Goal: Information Seeking & Learning: Learn about a topic

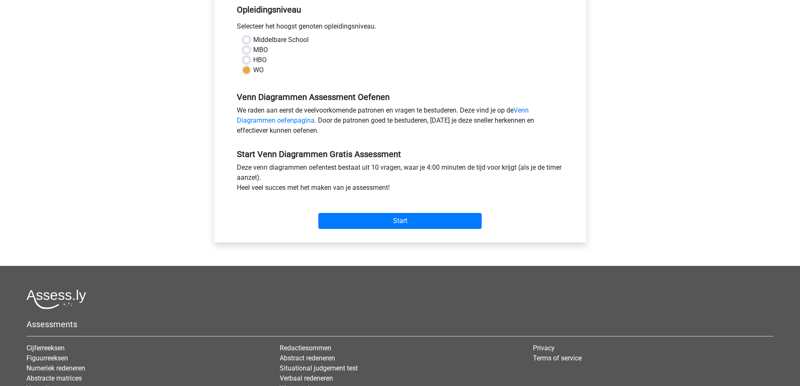
scroll to position [210, 0]
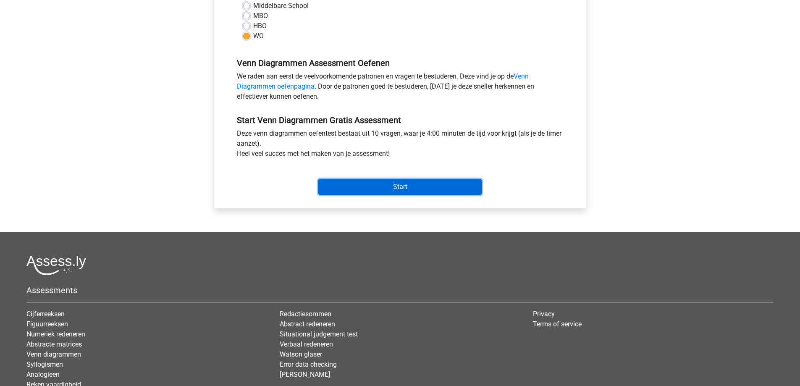
click at [368, 180] on input "Start" at bounding box center [399, 187] width 163 height 16
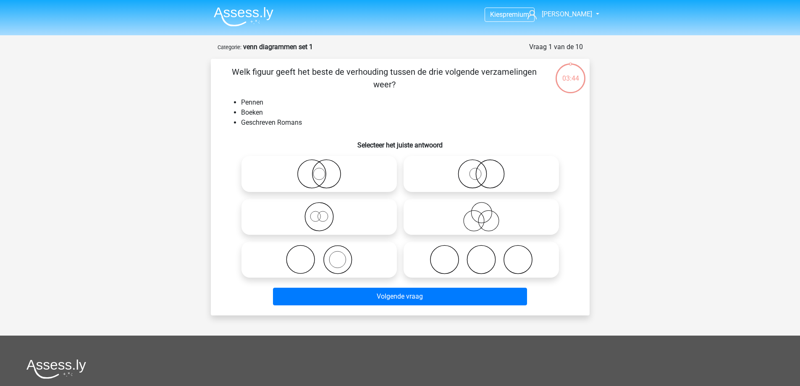
click at [343, 255] on icon at bounding box center [319, 259] width 149 height 29
click at [324, 255] on input "radio" at bounding box center [321, 252] width 5 height 5
radio input "true"
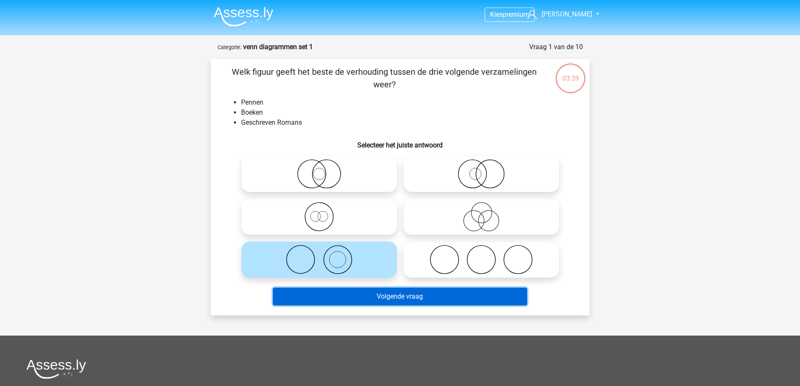
click at [337, 293] on button "Volgende vraag" at bounding box center [400, 297] width 254 height 18
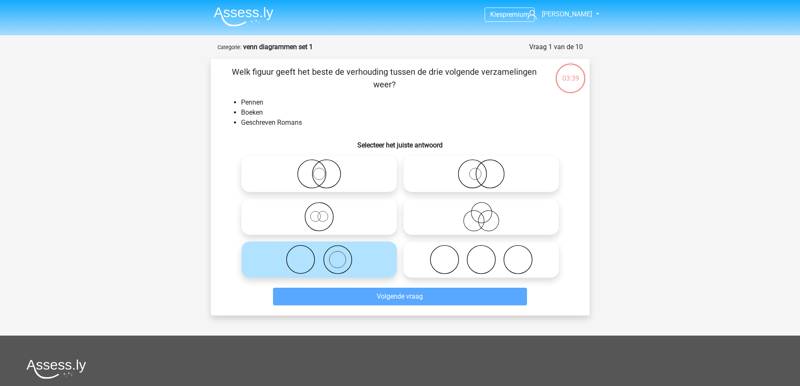
scroll to position [42, 0]
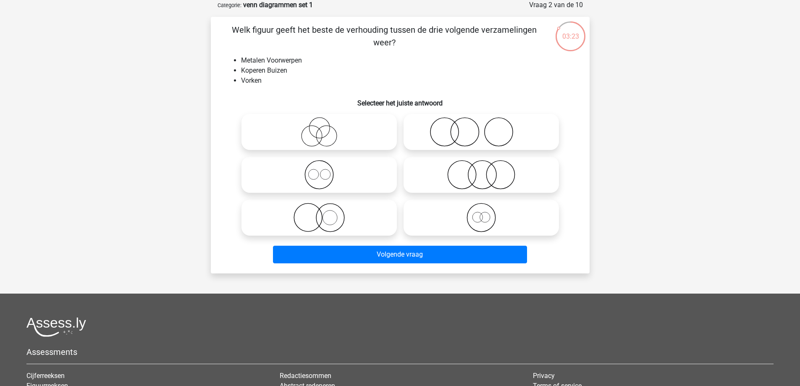
click at [330, 219] on icon at bounding box center [319, 217] width 149 height 29
click at [324, 213] on input "radio" at bounding box center [321, 210] width 5 height 5
radio input "true"
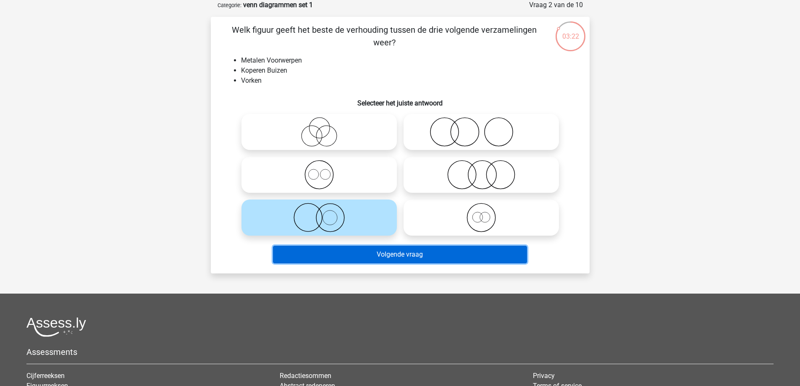
click at [336, 254] on button "Volgende vraag" at bounding box center [400, 255] width 254 height 18
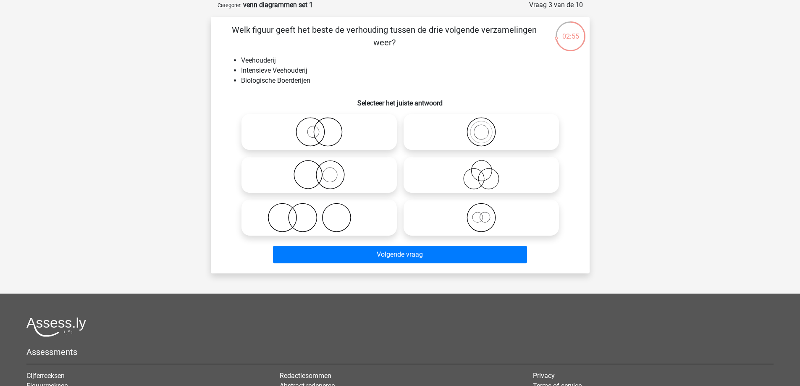
click at [338, 167] on icon at bounding box center [319, 174] width 149 height 29
click at [324, 167] on input "radio" at bounding box center [321, 167] width 5 height 5
radio input "true"
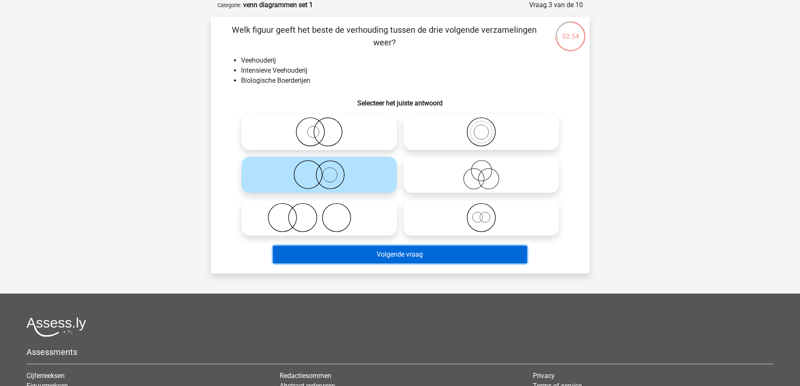
click at [373, 258] on button "Volgende vraag" at bounding box center [400, 255] width 254 height 18
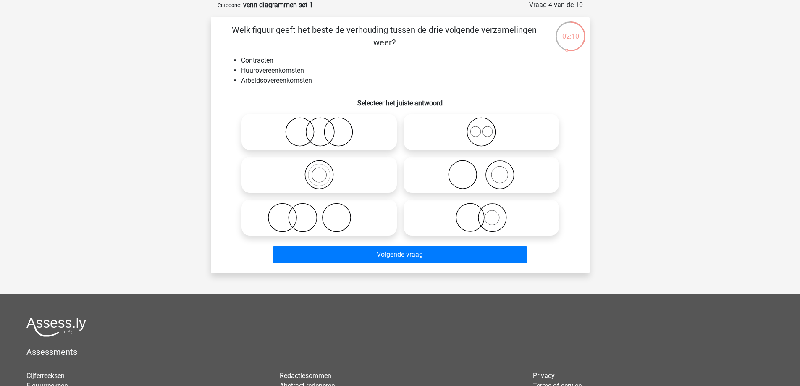
click at [485, 124] on div at bounding box center [480, 132] width 155 height 36
click at [432, 135] on icon at bounding box center [481, 131] width 149 height 29
click at [481, 128] on input "radio" at bounding box center [483, 124] width 5 height 5
radio input "true"
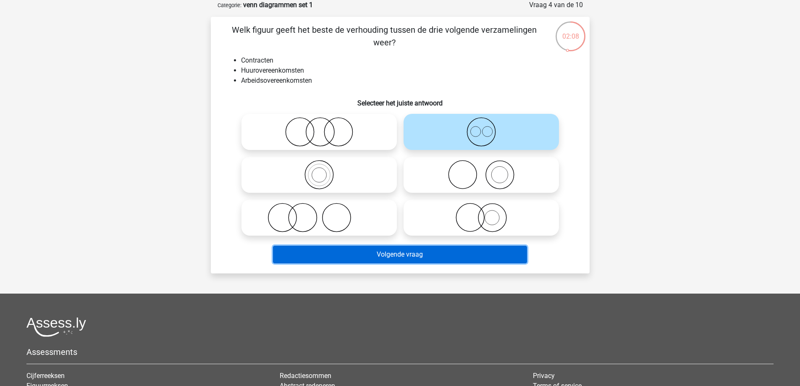
click at [356, 253] on button "Volgende vraag" at bounding box center [400, 255] width 254 height 18
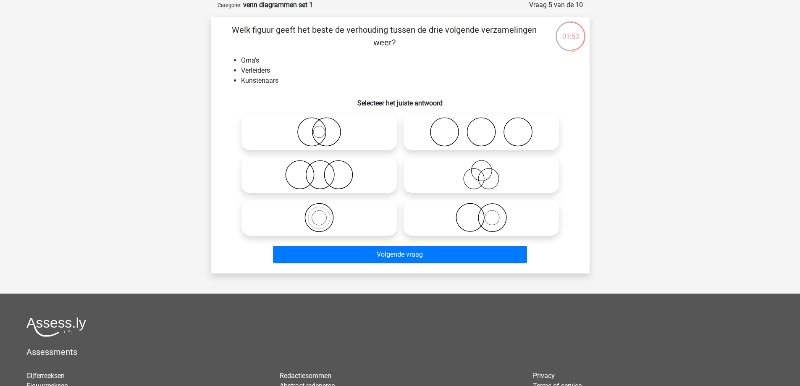
click at [487, 171] on icon at bounding box center [481, 174] width 149 height 29
click at [487, 170] on input "radio" at bounding box center [483, 167] width 5 height 5
radio input "true"
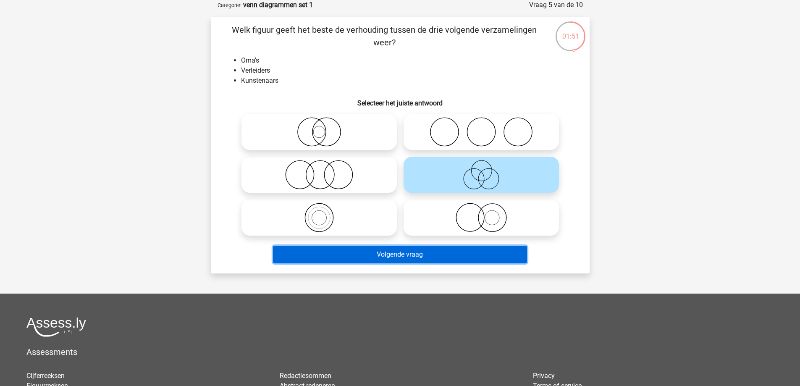
click at [385, 254] on button "Volgende vraag" at bounding box center [400, 255] width 254 height 18
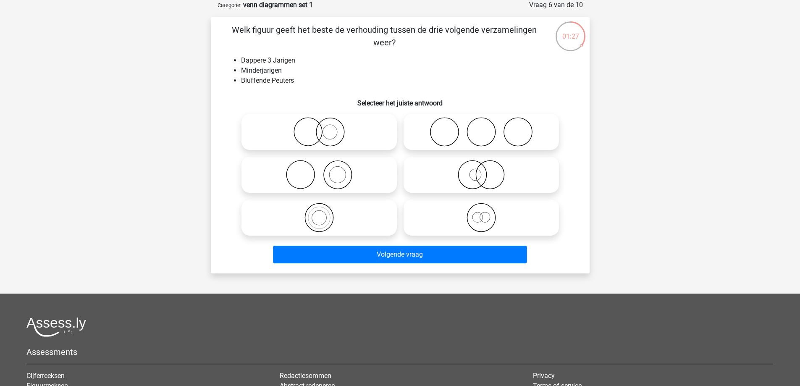
click at [428, 223] on icon at bounding box center [481, 217] width 149 height 29
click at [481, 213] on input "radio" at bounding box center [483, 210] width 5 height 5
radio input "true"
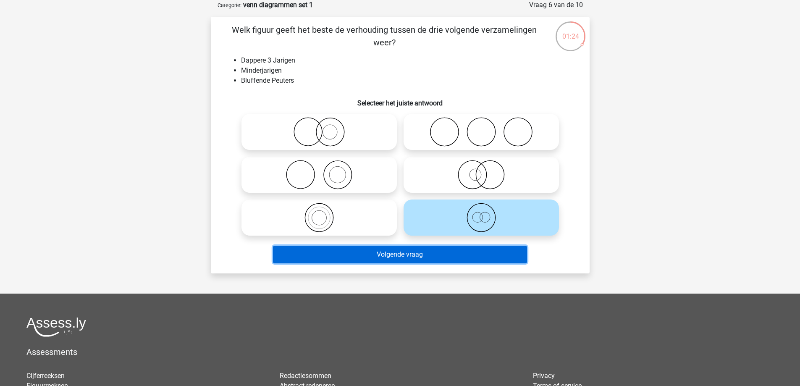
click at [339, 249] on button "Volgende vraag" at bounding box center [400, 255] width 254 height 18
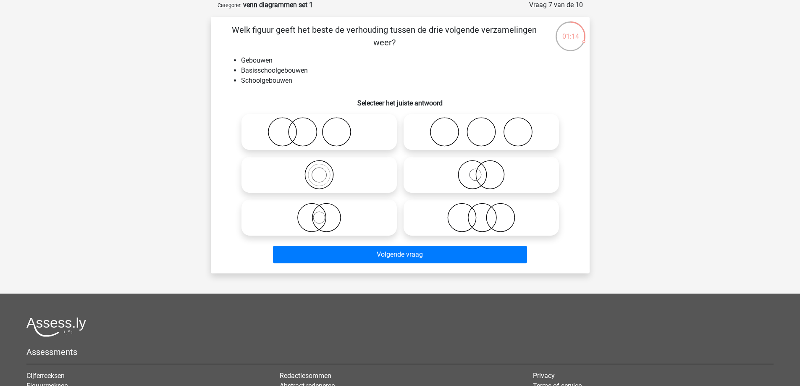
click at [352, 171] on icon at bounding box center [319, 174] width 149 height 29
click at [324, 170] on input "radio" at bounding box center [321, 167] width 5 height 5
radio input "true"
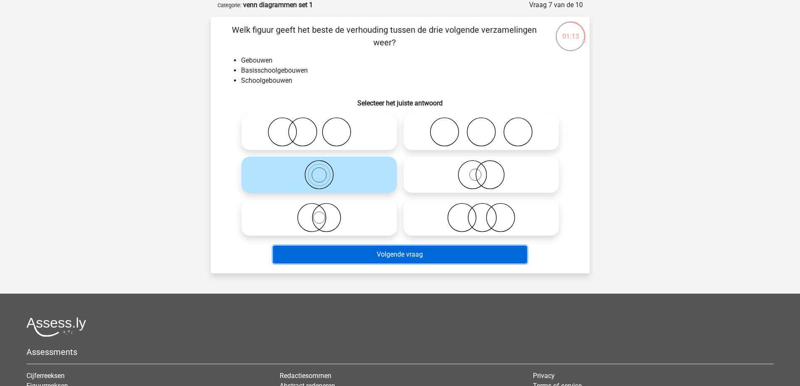
click at [334, 253] on button "Volgende vraag" at bounding box center [400, 255] width 254 height 18
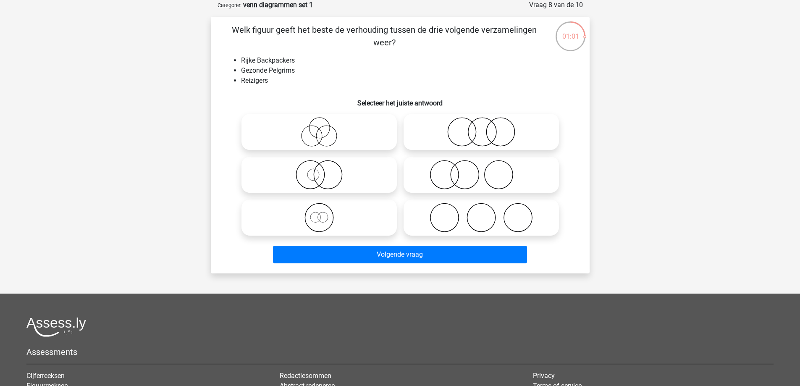
click at [311, 205] on icon at bounding box center [319, 217] width 149 height 29
click at [319, 208] on input "radio" at bounding box center [321, 210] width 5 height 5
radio input "true"
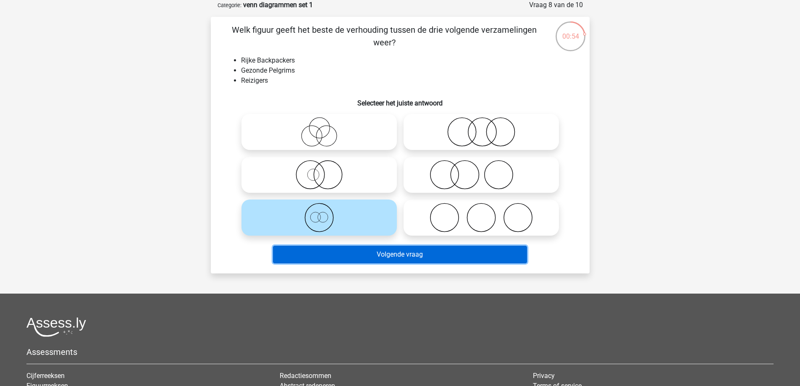
click at [330, 258] on button "Volgende vraag" at bounding box center [400, 255] width 254 height 18
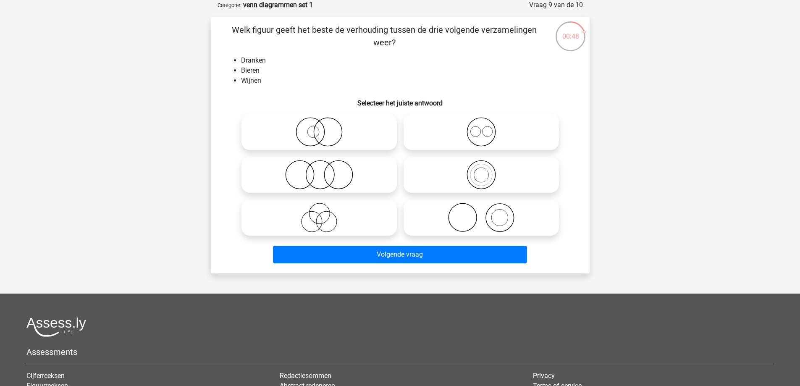
click at [458, 127] on icon at bounding box center [481, 131] width 149 height 29
click at [481, 127] on input "radio" at bounding box center [483, 124] width 5 height 5
radio input "true"
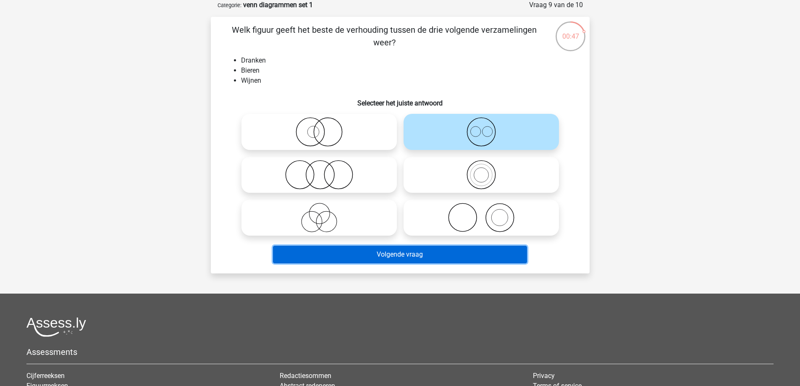
click at [382, 252] on button "Volgende vraag" at bounding box center [400, 255] width 254 height 18
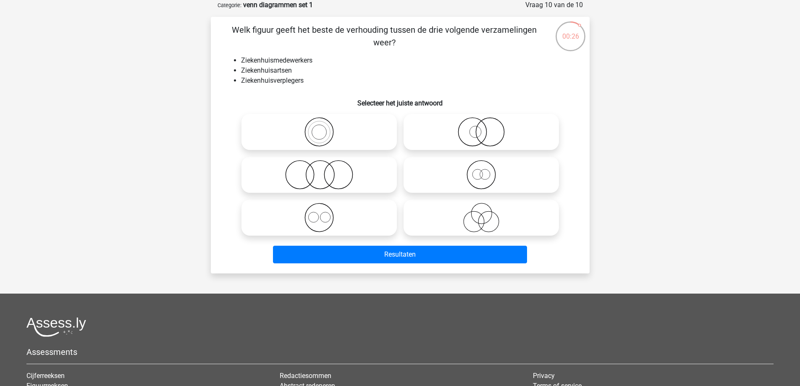
click at [402, 212] on div at bounding box center [481, 217] width 162 height 43
click at [393, 212] on icon at bounding box center [319, 217] width 149 height 29
click at [324, 212] on input "radio" at bounding box center [321, 210] width 5 height 5
radio input "true"
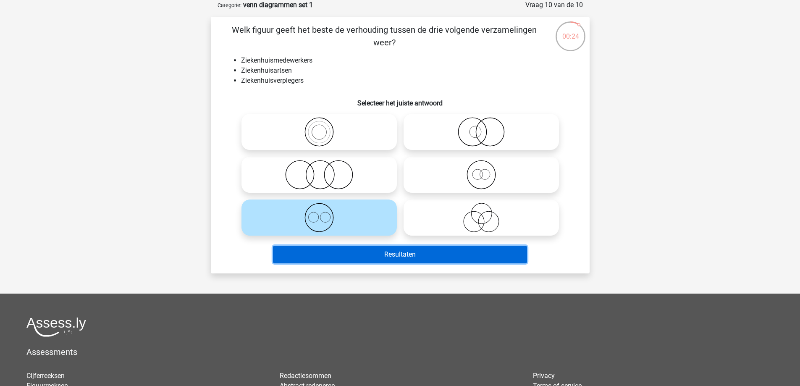
click at [384, 256] on button "Resultaten" at bounding box center [400, 255] width 254 height 18
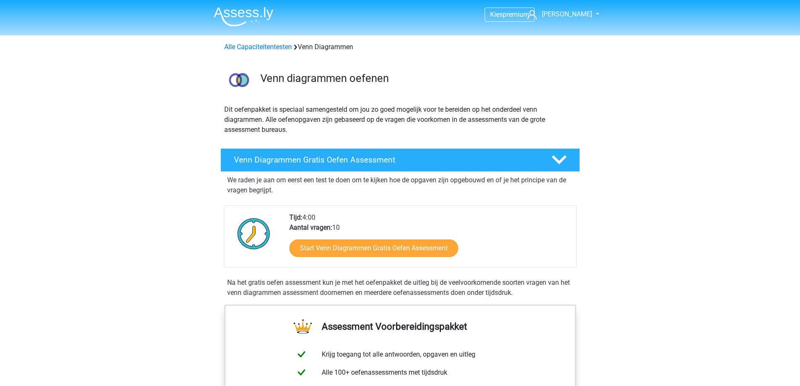
scroll to position [42, 0]
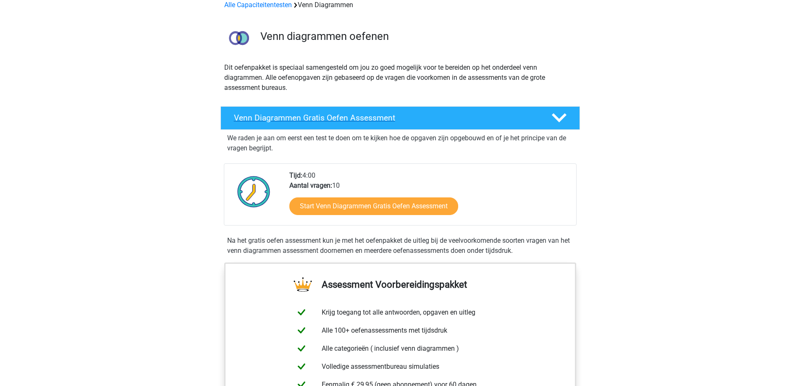
click at [403, 121] on h4 "Venn Diagrammen Gratis Oefen Assessment" at bounding box center [386, 118] width 304 height 10
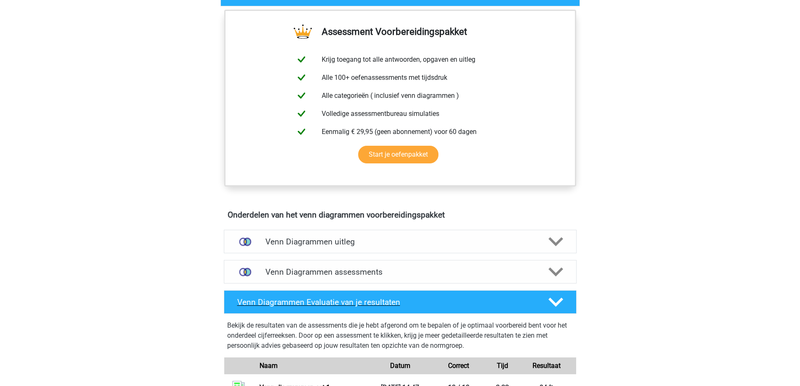
scroll to position [168, 0]
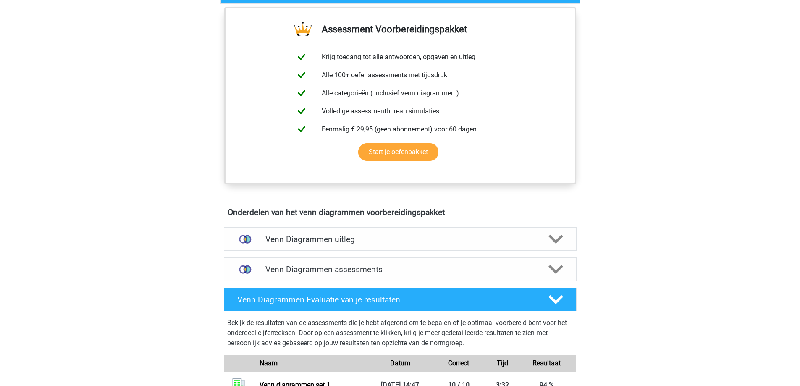
click at [553, 276] on icon at bounding box center [555, 269] width 15 height 15
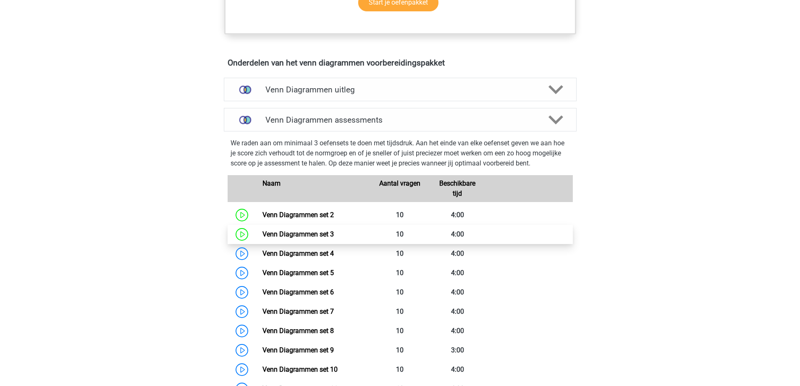
scroll to position [336, 0]
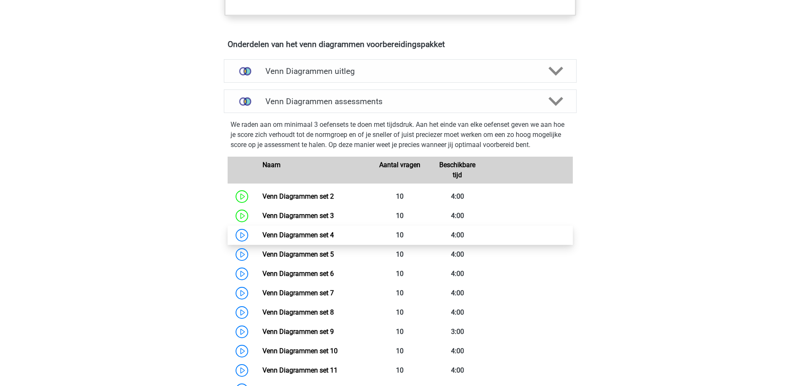
click at [313, 236] on link "Venn Diagrammen set 4" at bounding box center [297, 235] width 71 height 8
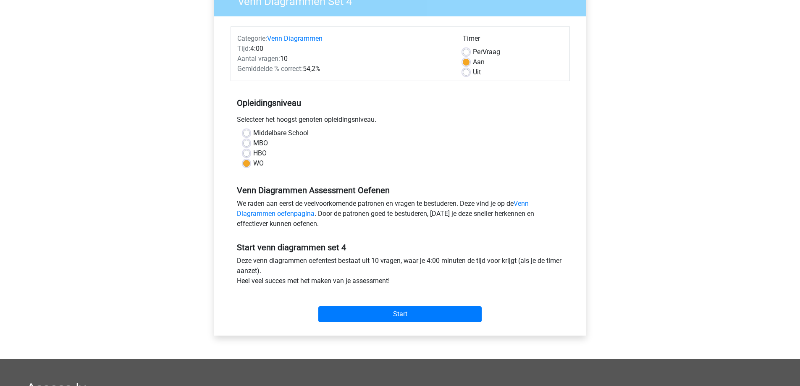
scroll to position [168, 0]
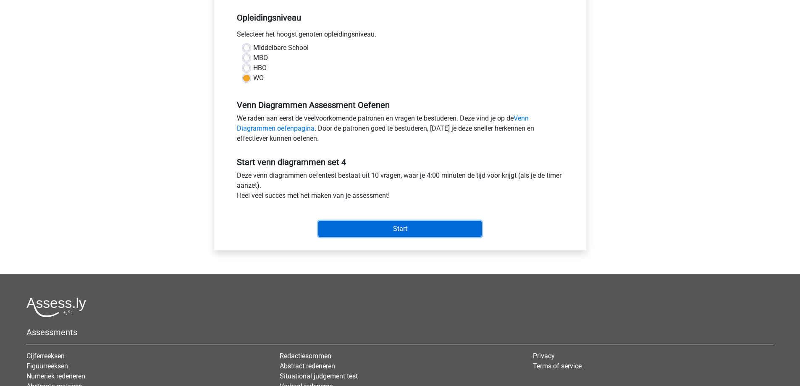
click at [384, 229] on input "Start" at bounding box center [399, 229] width 163 height 16
click at [436, 217] on div "Start" at bounding box center [399, 221] width 339 height 29
click at [438, 222] on input "Start" at bounding box center [399, 229] width 163 height 16
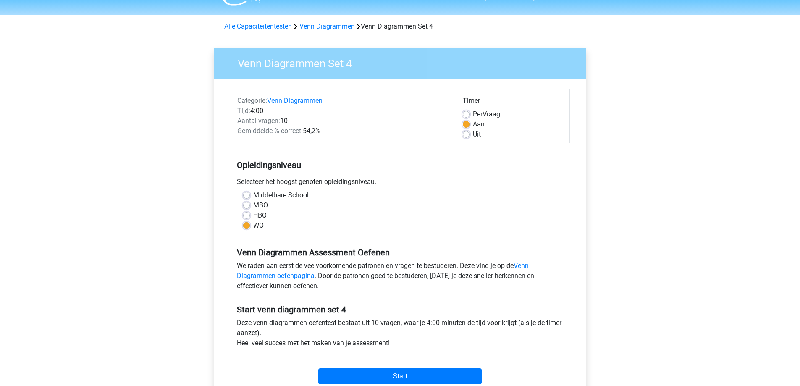
scroll to position [0, 0]
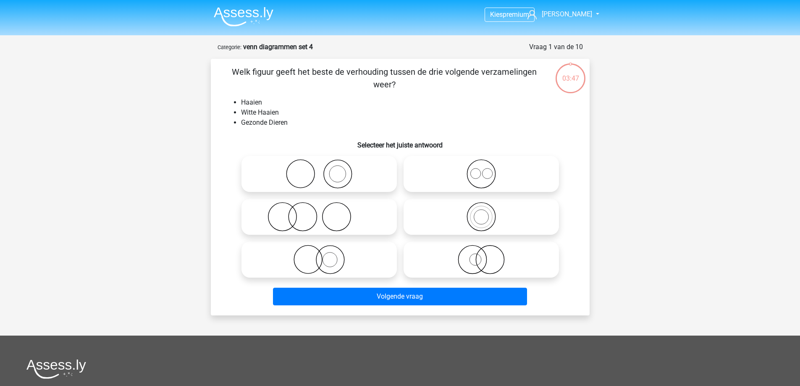
click at [477, 262] on icon at bounding box center [481, 259] width 149 height 29
click at [481, 255] on input "radio" at bounding box center [483, 252] width 5 height 5
radio input "true"
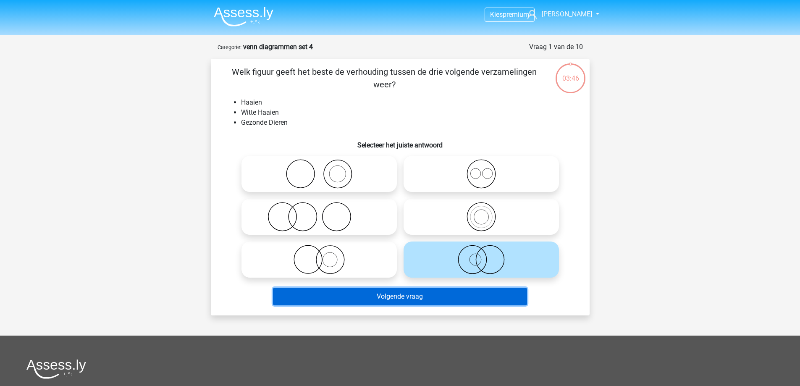
click at [479, 293] on button "Volgende vraag" at bounding box center [400, 297] width 254 height 18
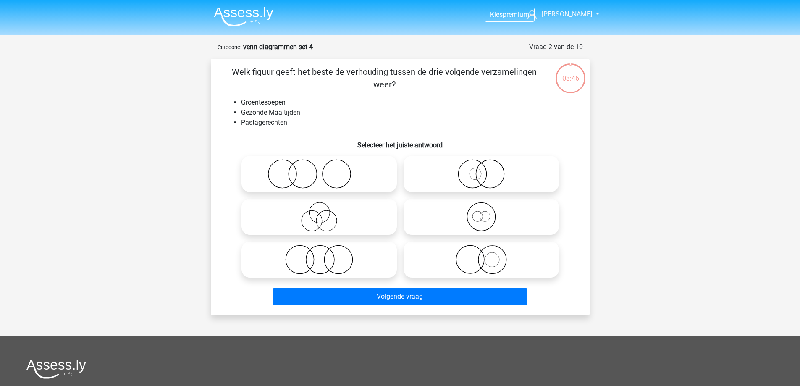
scroll to position [42, 0]
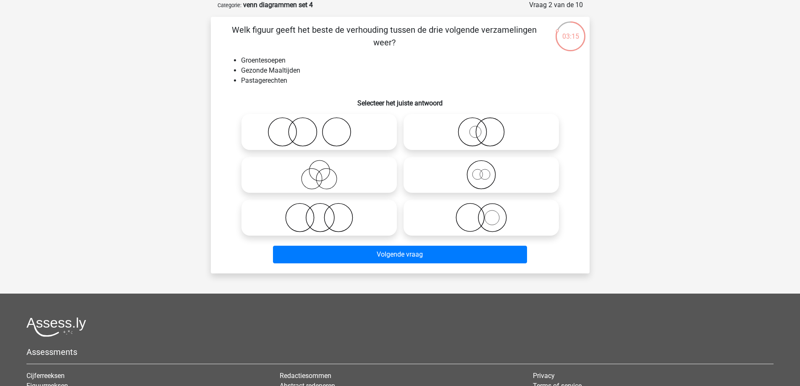
click at [321, 215] on icon at bounding box center [319, 217] width 149 height 29
click at [321, 213] on input "radio" at bounding box center [321, 210] width 5 height 5
radio input "true"
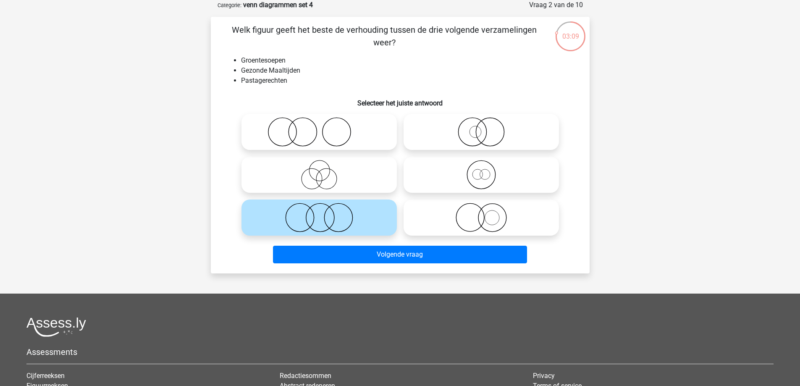
click at [494, 218] on icon at bounding box center [481, 217] width 149 height 29
click at [487, 213] on input "radio" at bounding box center [483, 210] width 5 height 5
radio input "true"
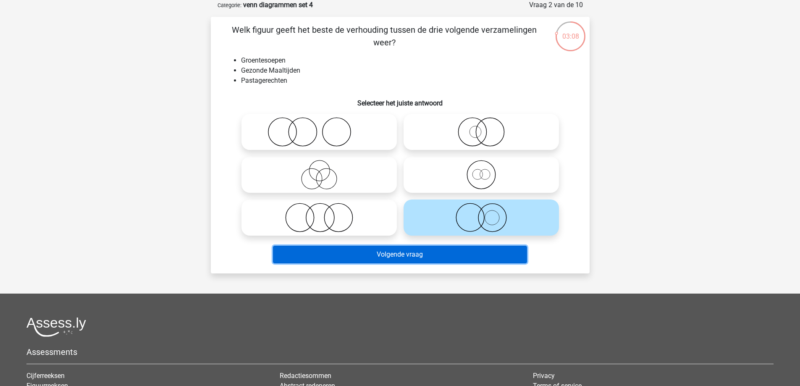
click at [488, 256] on button "Volgende vraag" at bounding box center [400, 255] width 254 height 18
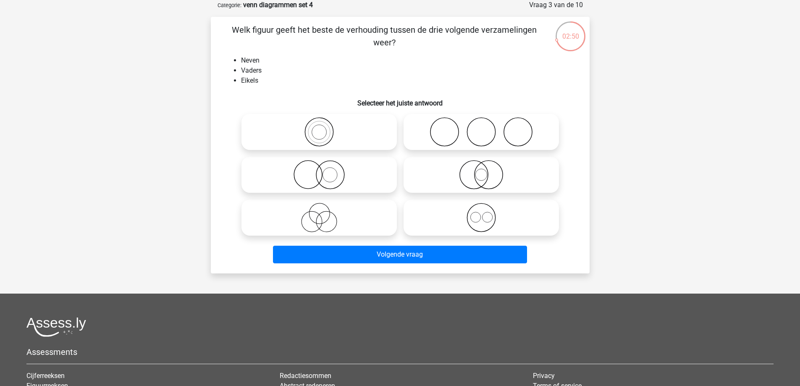
click at [318, 219] on icon at bounding box center [319, 217] width 149 height 29
click at [319, 213] on input "radio" at bounding box center [321, 210] width 5 height 5
radio input "true"
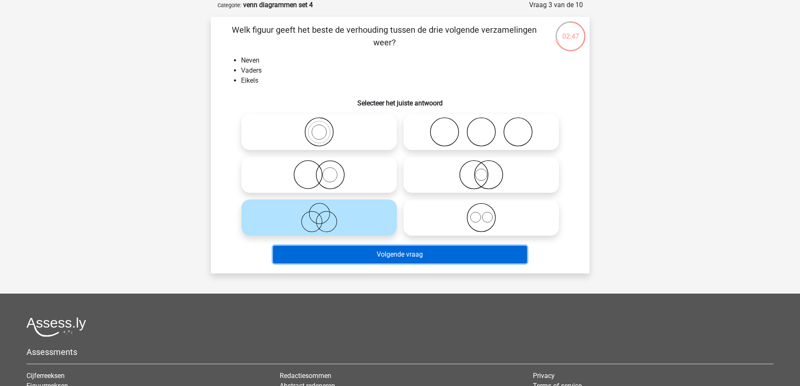
click at [327, 247] on button "Volgende vraag" at bounding box center [400, 255] width 254 height 18
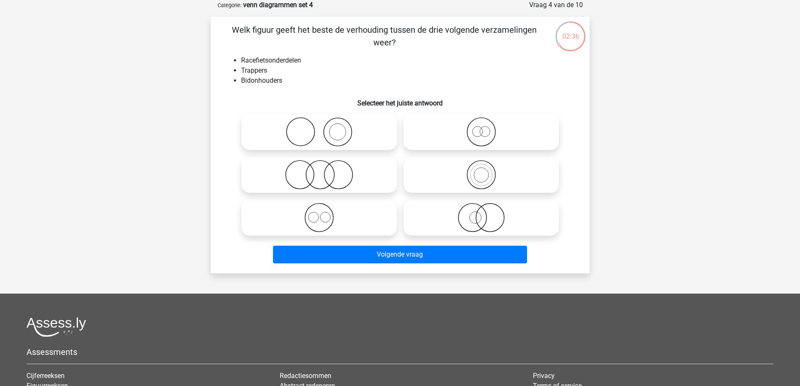
click at [435, 120] on icon at bounding box center [481, 131] width 149 height 29
click at [481, 122] on input "radio" at bounding box center [483, 124] width 5 height 5
radio input "true"
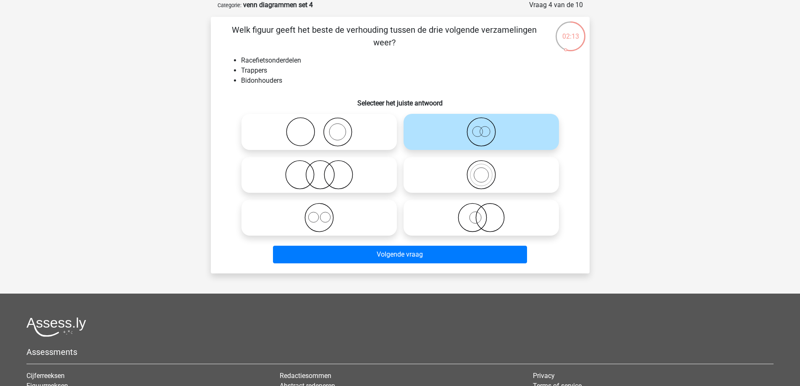
click at [331, 169] on icon at bounding box center [319, 174] width 149 height 29
click at [324, 169] on input "radio" at bounding box center [321, 167] width 5 height 5
radio input "true"
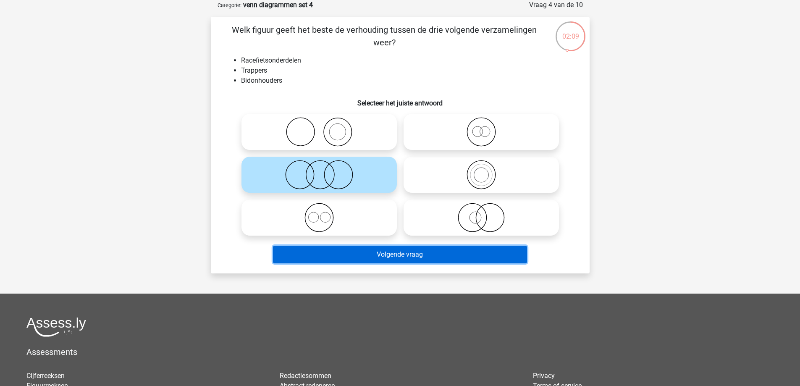
click at [339, 254] on button "Volgende vraag" at bounding box center [400, 255] width 254 height 18
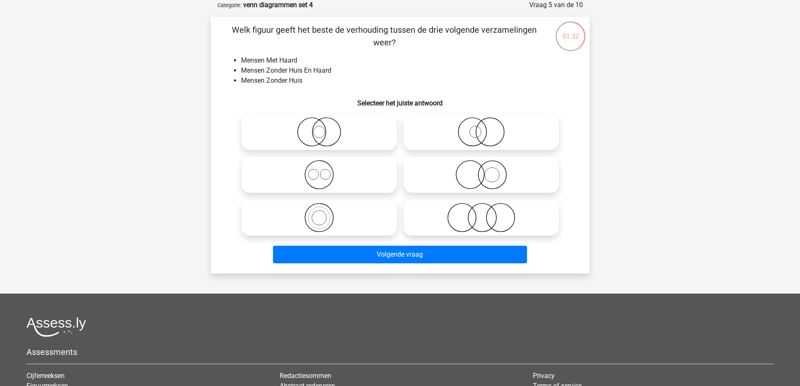
click at [528, 180] on icon at bounding box center [481, 174] width 149 height 29
click at [487, 170] on input "radio" at bounding box center [483, 167] width 5 height 5
radio input "true"
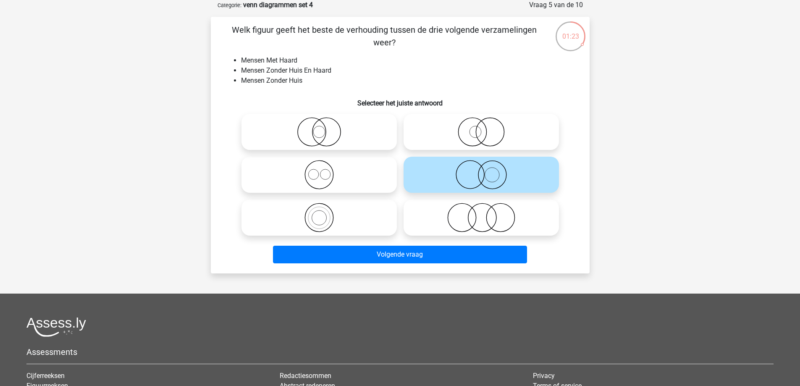
click at [474, 71] on li "Mensen Zonder Huis En Haard" at bounding box center [408, 70] width 335 height 10
click at [377, 173] on icon at bounding box center [319, 174] width 149 height 29
click at [324, 170] on input "radio" at bounding box center [321, 167] width 5 height 5
radio input "true"
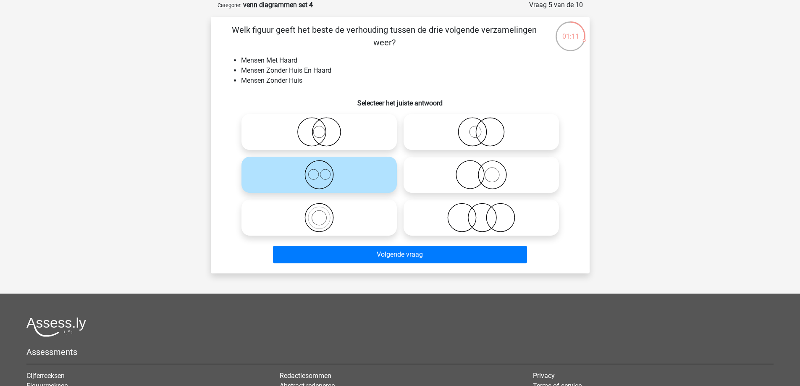
click at [530, 173] on icon at bounding box center [481, 174] width 149 height 29
click at [487, 170] on input "radio" at bounding box center [483, 167] width 5 height 5
radio input "true"
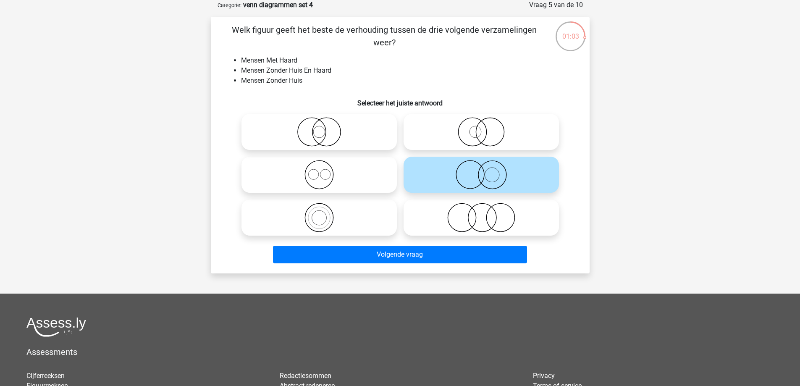
click at [340, 173] on icon at bounding box center [319, 174] width 149 height 29
click at [324, 170] on input "radio" at bounding box center [321, 167] width 5 height 5
radio input "true"
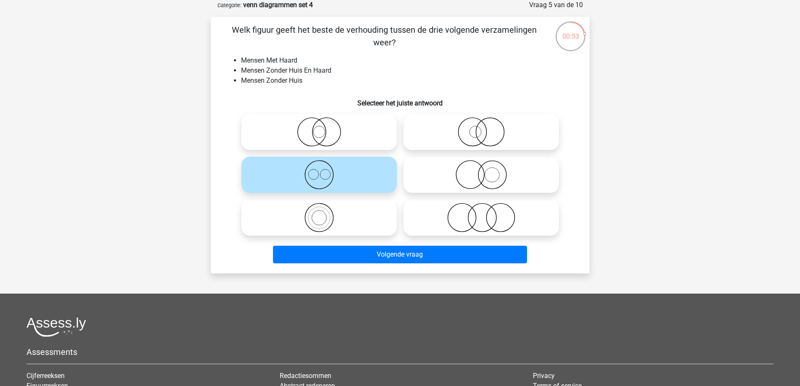
click at [309, 69] on li "Mensen Zonder Huis En Haard" at bounding box center [408, 70] width 335 height 10
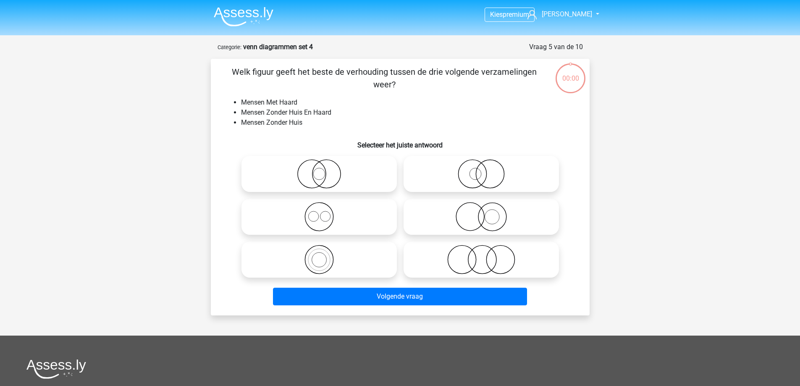
scroll to position [42, 0]
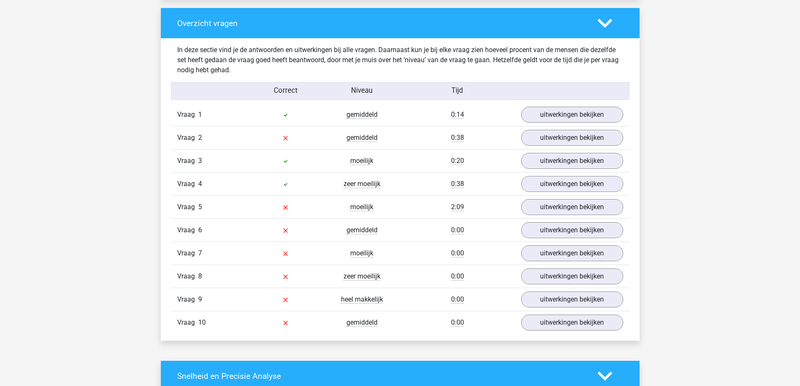
scroll to position [630, 0]
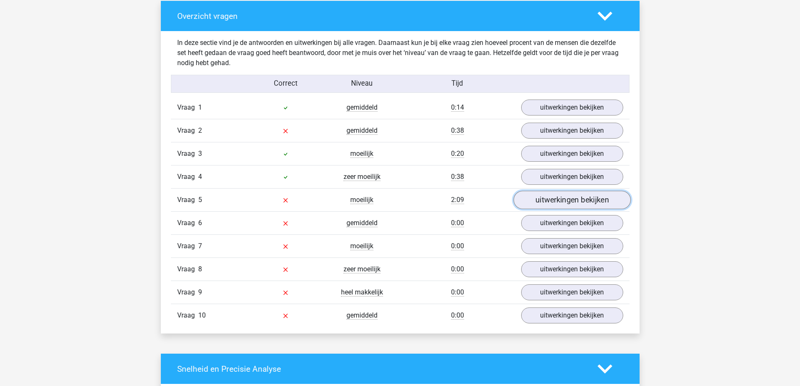
click at [533, 202] on link "uitwerkingen bekijken" at bounding box center [571, 200] width 117 height 18
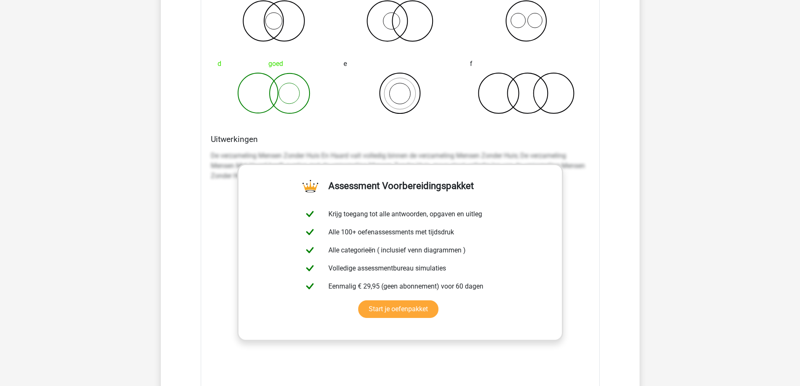
scroll to position [840, 0]
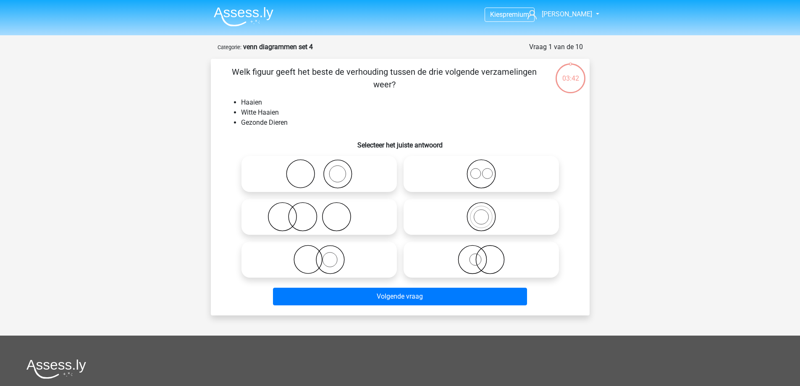
click at [493, 263] on icon at bounding box center [481, 259] width 149 height 29
click at [487, 255] on input "radio" at bounding box center [483, 252] width 5 height 5
radio input "true"
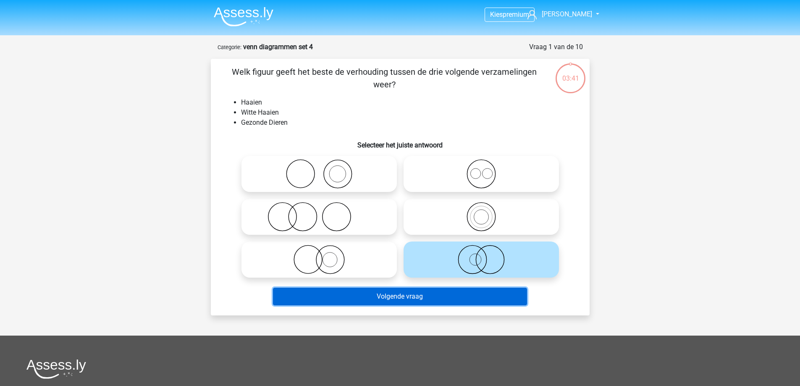
click at [471, 302] on button "Volgende vraag" at bounding box center [400, 297] width 254 height 18
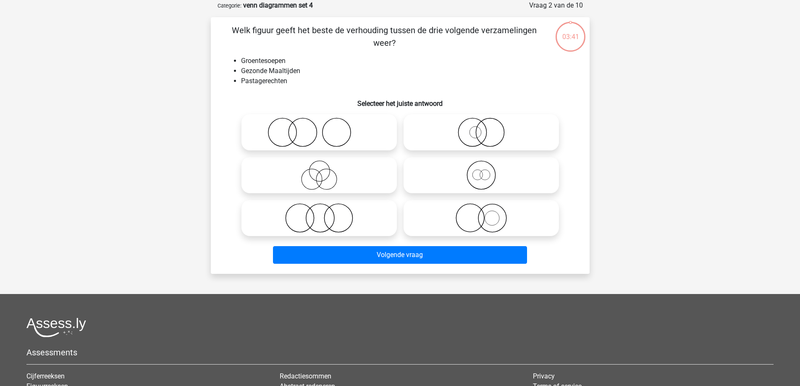
scroll to position [42, 0]
click at [499, 215] on icon at bounding box center [481, 217] width 149 height 29
click at [487, 213] on input "radio" at bounding box center [483, 210] width 5 height 5
radio input "true"
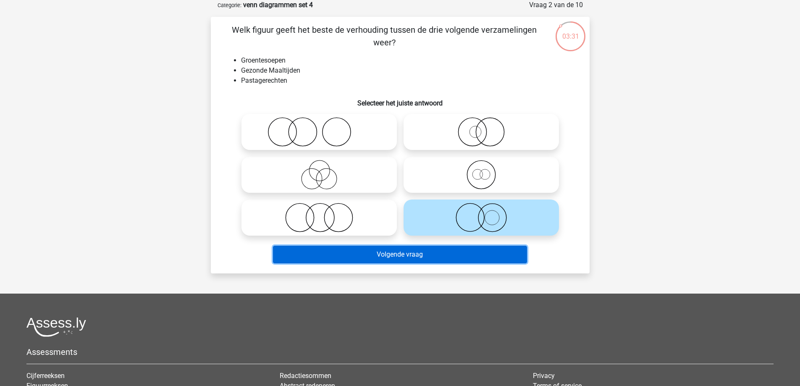
click at [465, 251] on button "Volgende vraag" at bounding box center [400, 255] width 254 height 18
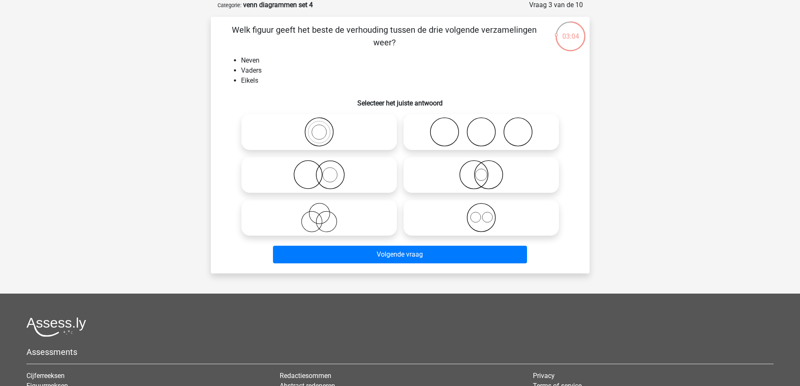
click at [320, 225] on icon at bounding box center [319, 217] width 149 height 29
click at [320, 213] on input "radio" at bounding box center [321, 210] width 5 height 5
radio input "true"
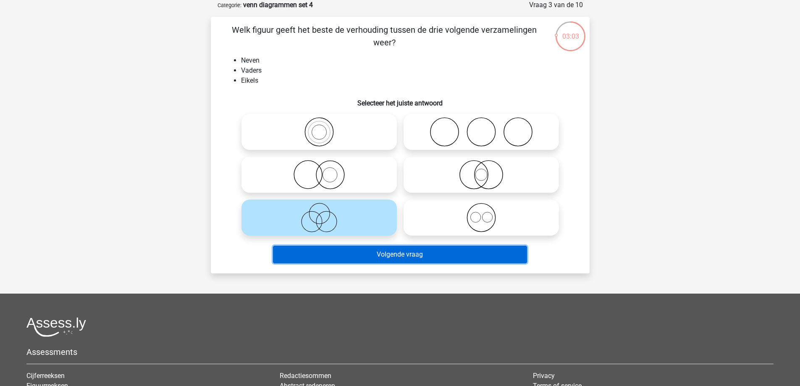
click at [367, 258] on button "Volgende vraag" at bounding box center [400, 255] width 254 height 18
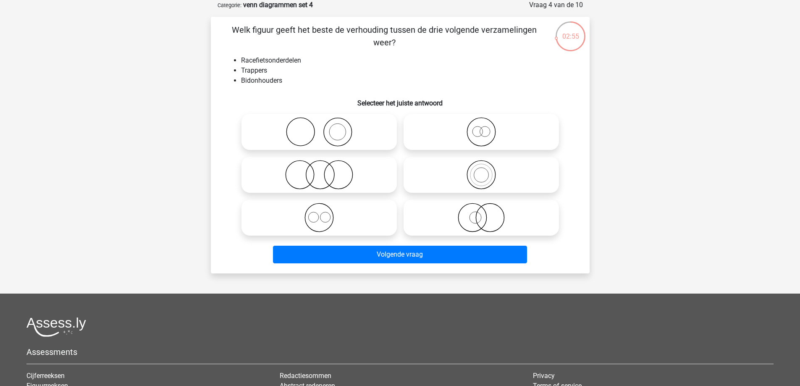
click at [311, 177] on icon at bounding box center [319, 174] width 149 height 29
click at [319, 170] on input "radio" at bounding box center [321, 167] width 5 height 5
radio input "true"
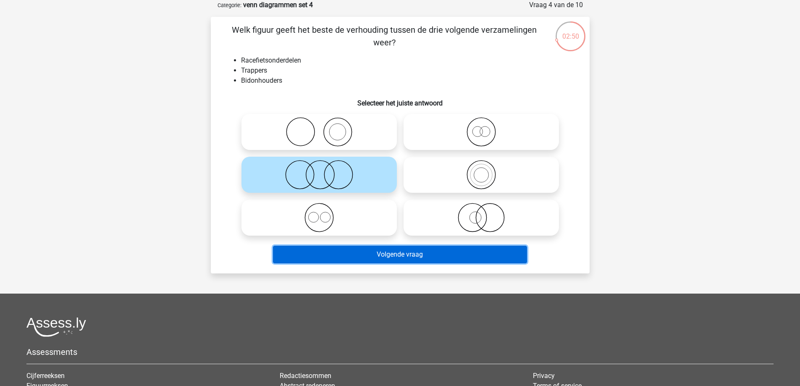
click at [436, 255] on button "Volgende vraag" at bounding box center [400, 255] width 254 height 18
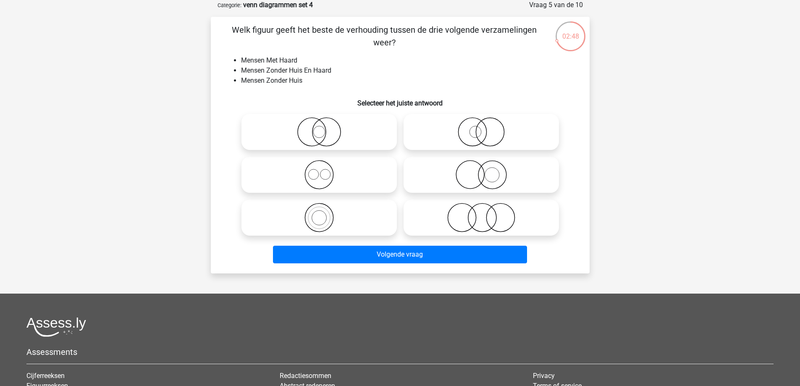
click at [464, 175] on icon at bounding box center [481, 174] width 149 height 29
click at [481, 170] on input "radio" at bounding box center [483, 167] width 5 height 5
radio input "true"
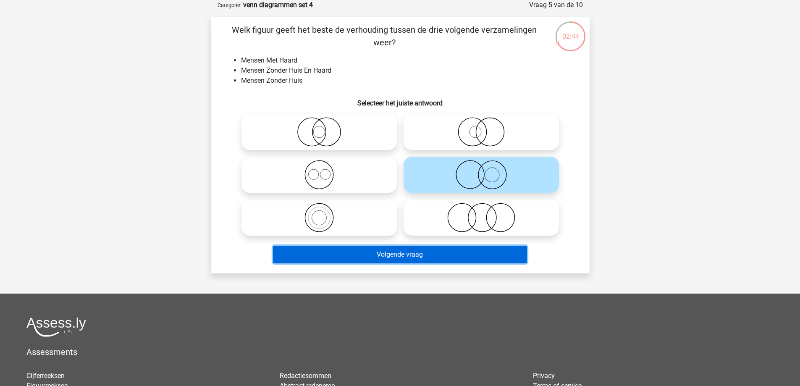
click at [438, 258] on button "Volgende vraag" at bounding box center [400, 255] width 254 height 18
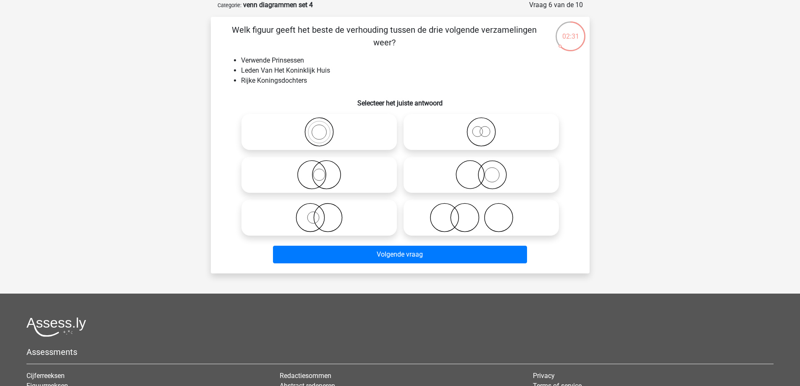
click at [499, 120] on icon at bounding box center [481, 131] width 149 height 29
click at [487, 122] on input "radio" at bounding box center [483, 124] width 5 height 5
radio input "true"
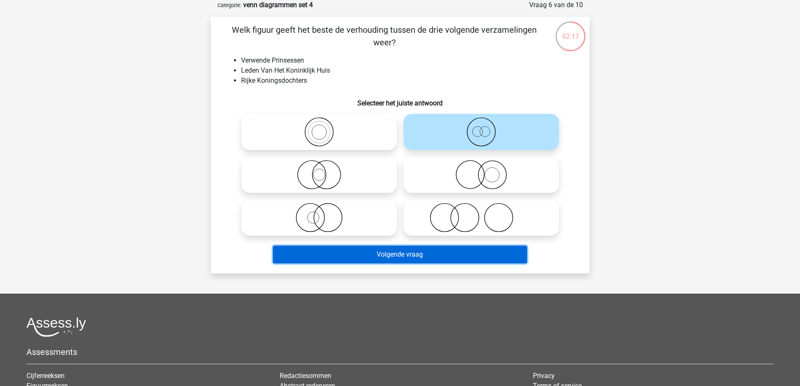
click at [390, 251] on button "Volgende vraag" at bounding box center [400, 255] width 254 height 18
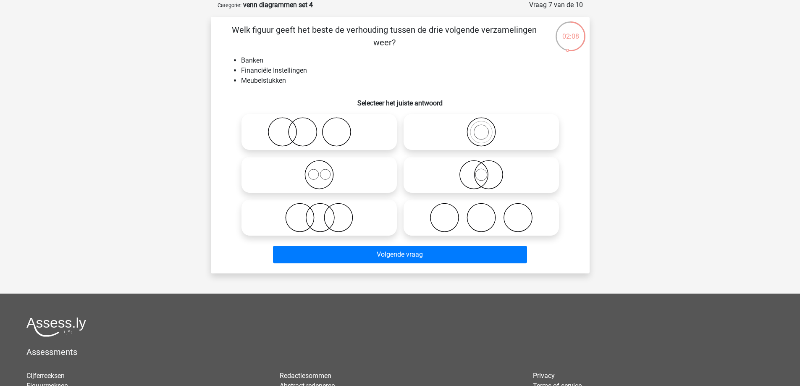
click at [468, 170] on icon at bounding box center [481, 174] width 149 height 29
click at [481, 170] on input "radio" at bounding box center [483, 167] width 5 height 5
radio input "true"
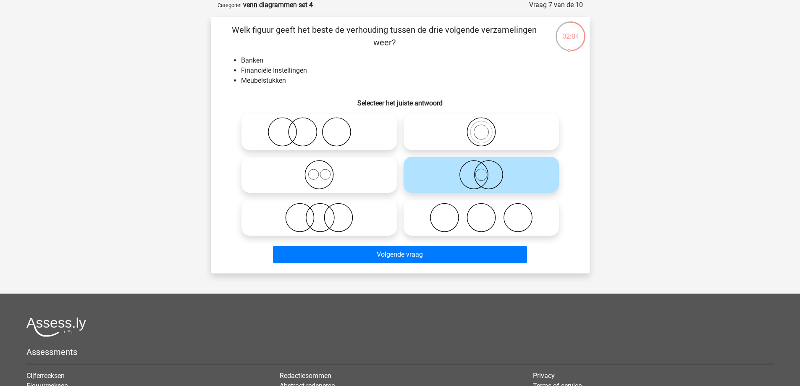
click at [471, 135] on icon at bounding box center [481, 131] width 149 height 29
click at [481, 128] on input "radio" at bounding box center [483, 124] width 5 height 5
radio input "true"
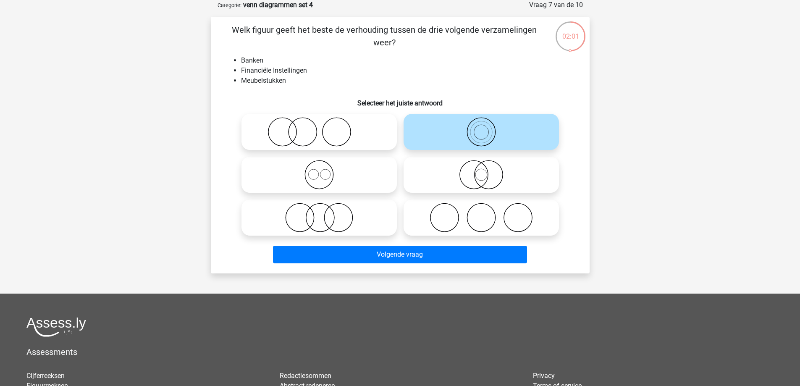
click at [355, 130] on icon at bounding box center [319, 131] width 149 height 29
click at [324, 128] on input "radio" at bounding box center [321, 124] width 5 height 5
radio input "true"
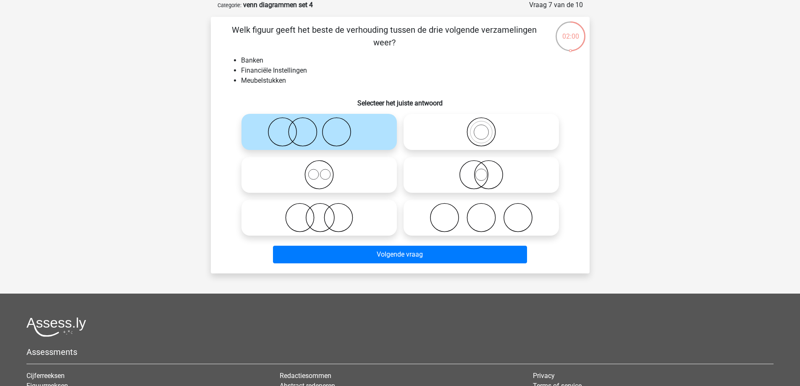
click at [366, 220] on icon at bounding box center [319, 217] width 149 height 29
click at [324, 213] on input "radio" at bounding box center [321, 210] width 5 height 5
radio input "true"
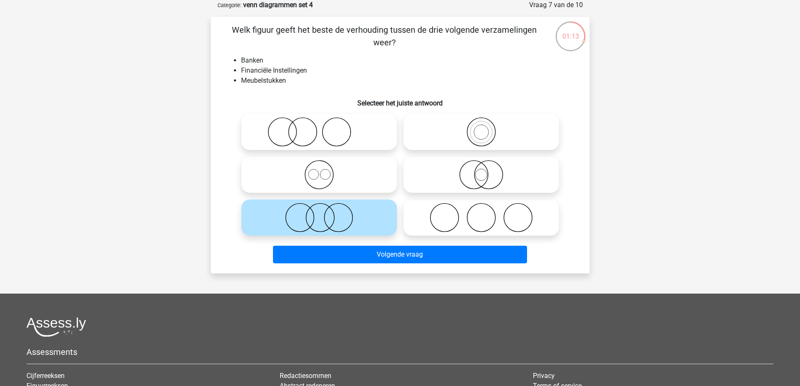
click at [339, 207] on icon at bounding box center [319, 217] width 149 height 29
click at [324, 208] on input "radio" at bounding box center [321, 210] width 5 height 5
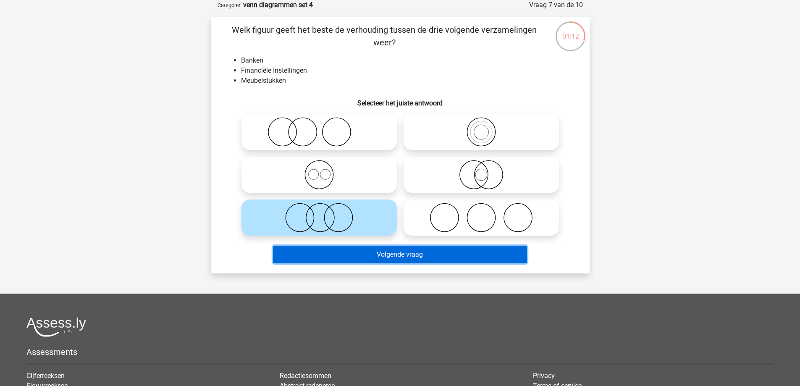
click at [354, 251] on button "Volgende vraag" at bounding box center [400, 255] width 254 height 18
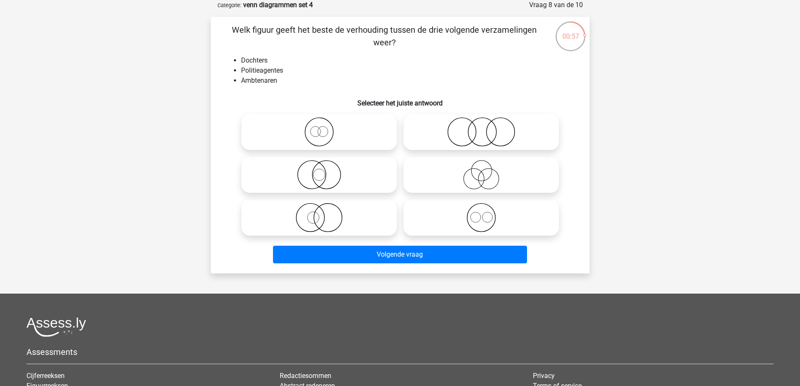
click at [386, 134] on icon at bounding box center [319, 131] width 149 height 29
click at [324, 128] on input "radio" at bounding box center [321, 124] width 5 height 5
radio input "true"
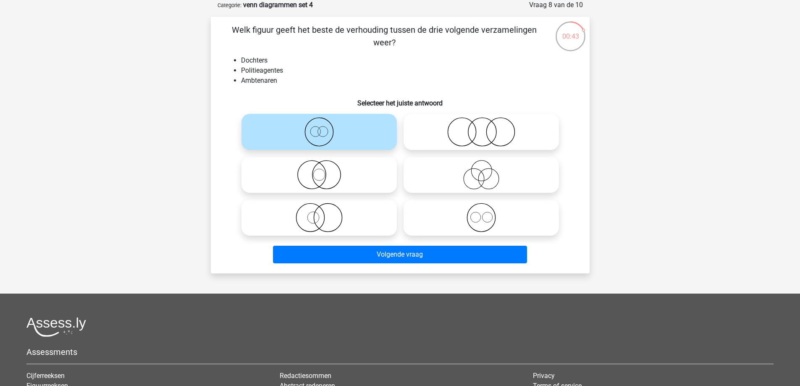
click at [352, 218] on icon at bounding box center [319, 217] width 149 height 29
click at [324, 213] on input "radio" at bounding box center [321, 210] width 5 height 5
radio input "true"
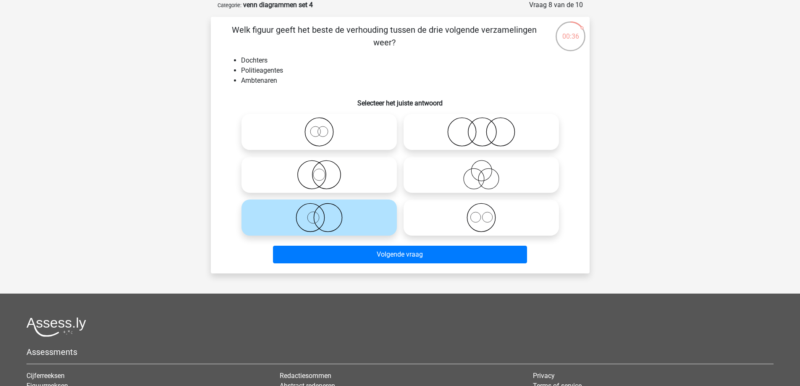
click at [325, 186] on icon at bounding box center [319, 174] width 149 height 29
click at [324, 170] on input "radio" at bounding box center [321, 167] width 5 height 5
radio input "true"
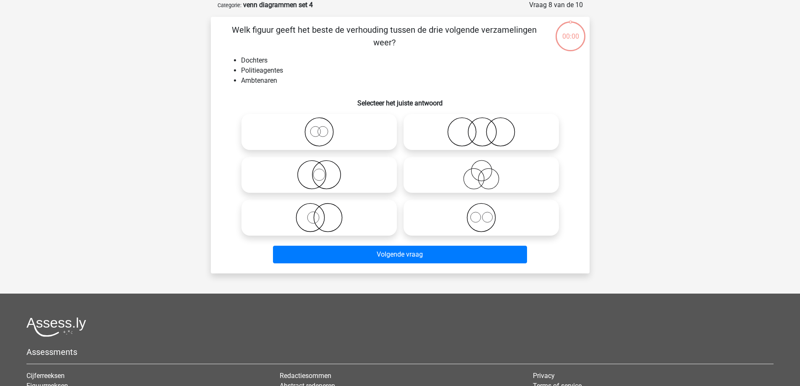
scroll to position [42, 0]
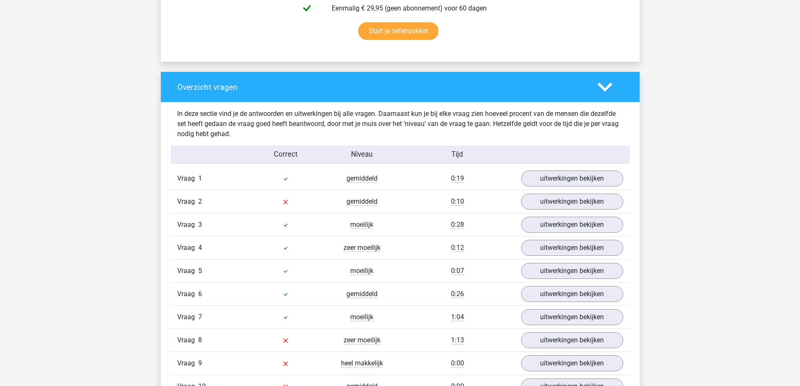
scroll to position [588, 0]
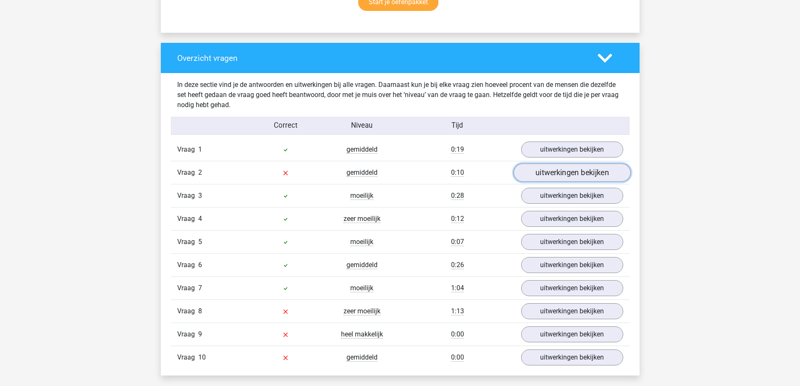
click at [568, 167] on link "uitwerkingen bekijken" at bounding box center [571, 173] width 117 height 18
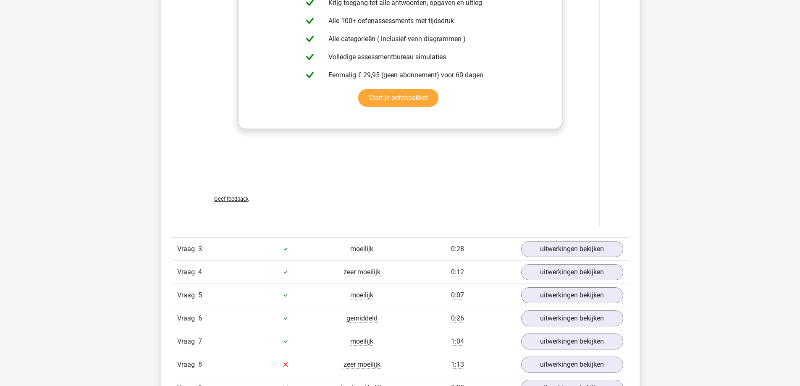
scroll to position [1133, 0]
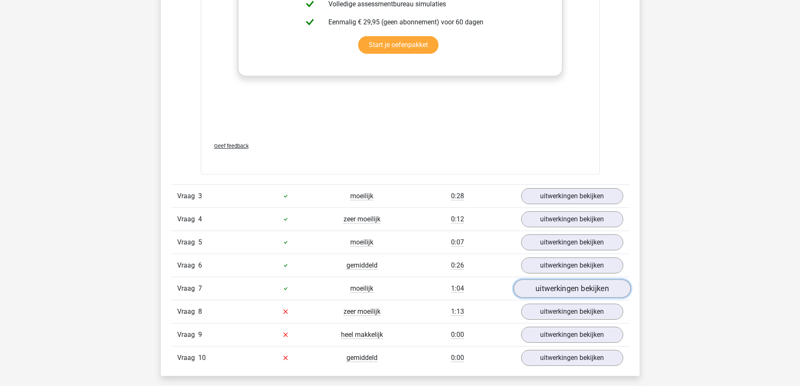
click at [542, 290] on link "uitwerkingen bekijken" at bounding box center [571, 288] width 117 height 18
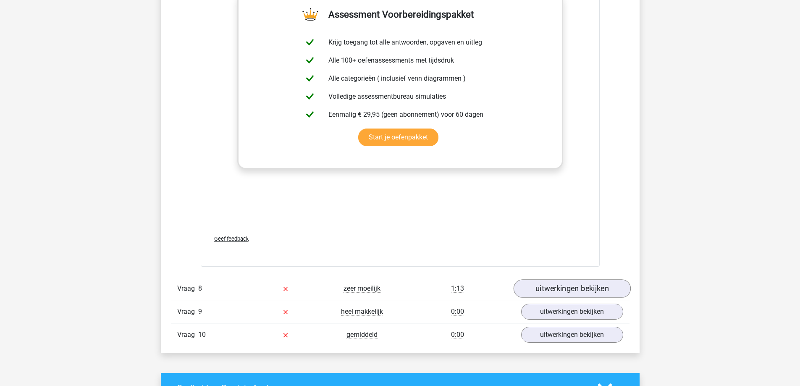
scroll to position [1721, 0]
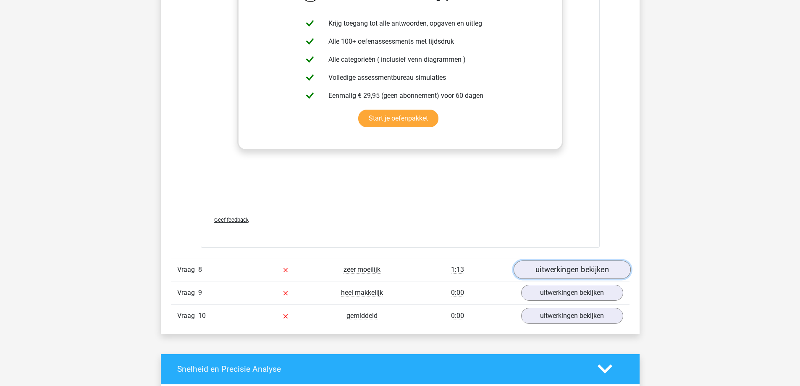
click at [559, 267] on link "uitwerkingen bekijken" at bounding box center [571, 269] width 117 height 18
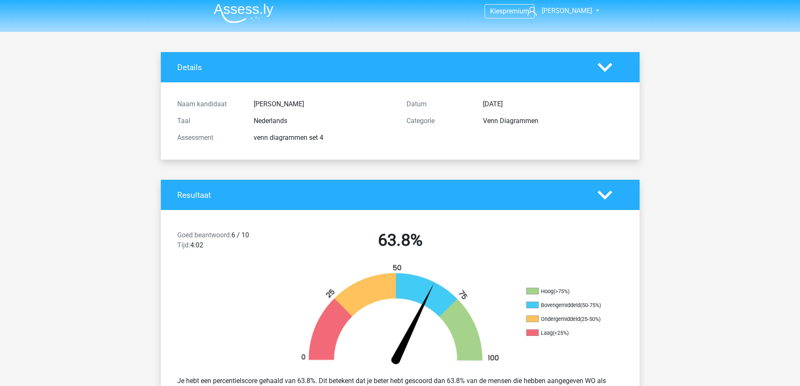
scroll to position [0, 0]
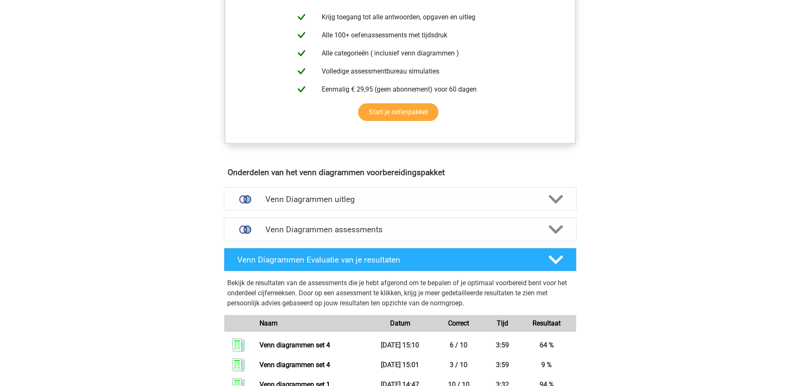
scroll to position [336, 0]
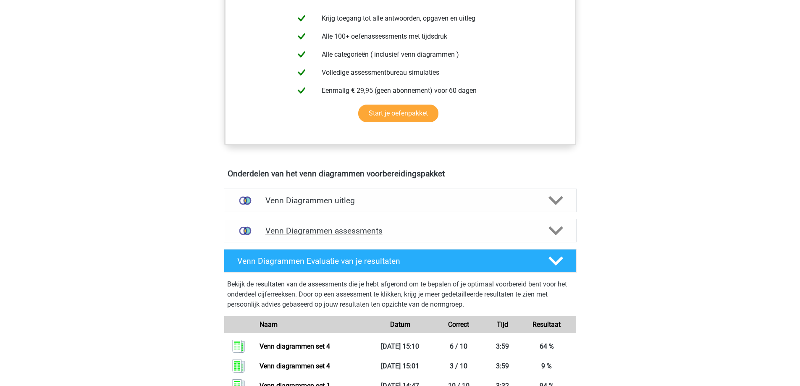
click at [562, 235] on icon at bounding box center [555, 230] width 15 height 15
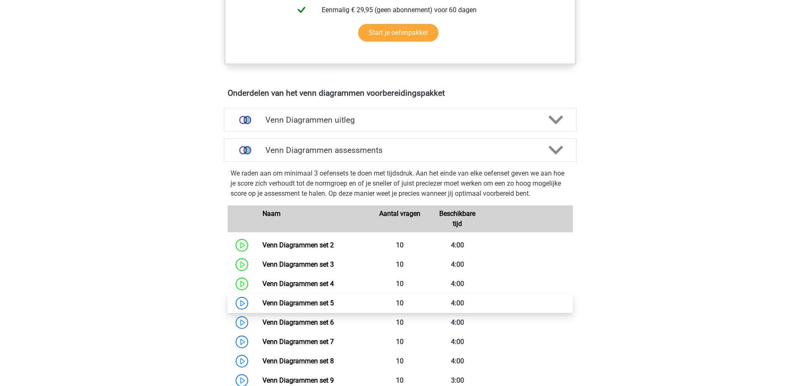
scroll to position [462, 0]
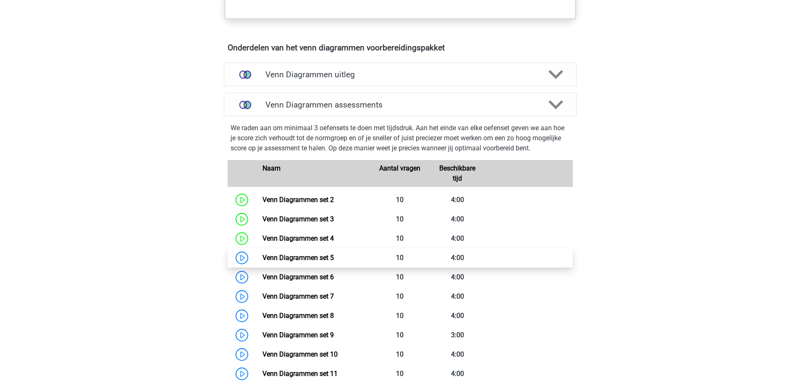
click at [262, 261] on link "Venn Diagrammen set 5" at bounding box center [297, 258] width 71 height 8
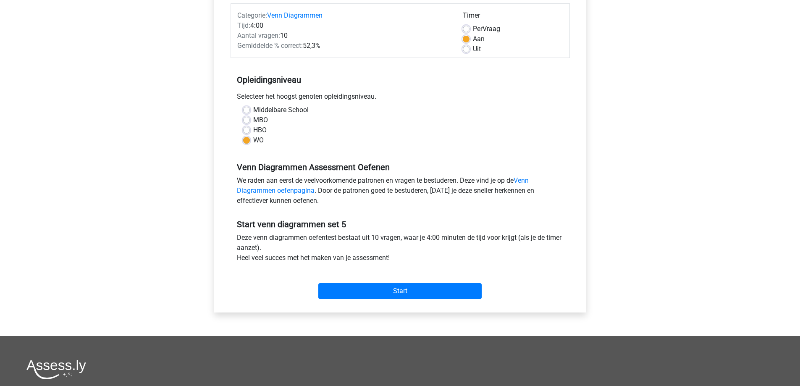
scroll to position [210, 0]
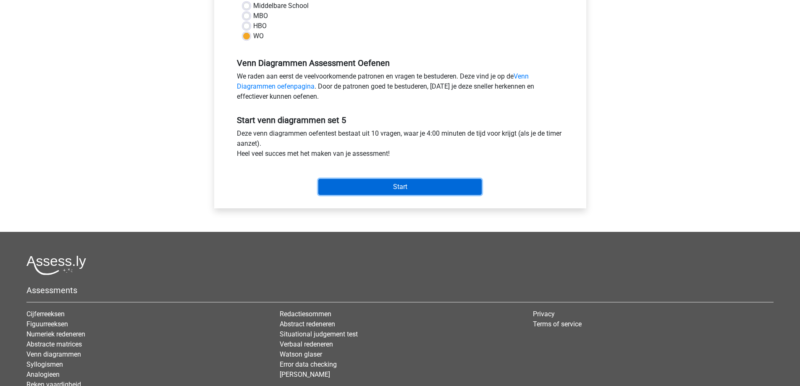
click at [383, 188] on input "Start" at bounding box center [399, 187] width 163 height 16
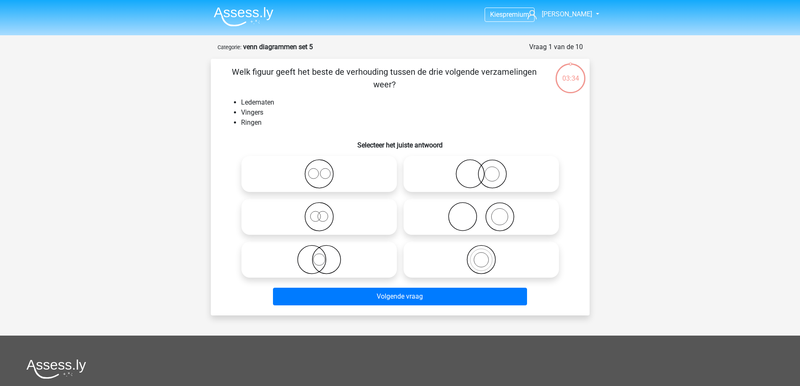
click at [398, 109] on li "Vingers" at bounding box center [408, 112] width 335 height 10
click at [437, 211] on icon at bounding box center [481, 216] width 149 height 29
click at [481, 211] on input "radio" at bounding box center [483, 209] width 5 height 5
radio input "true"
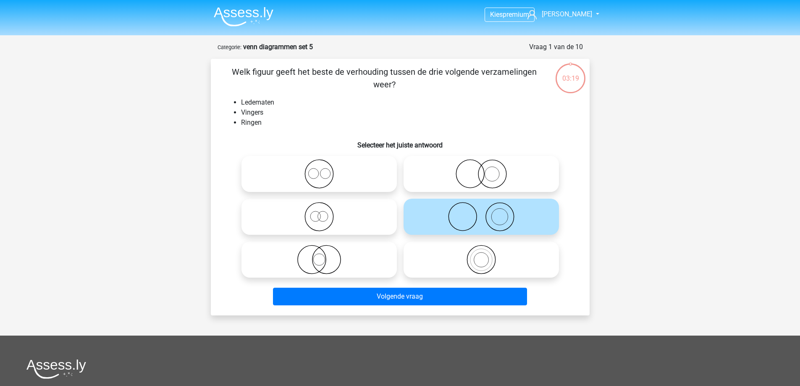
drag, startPoint x: 286, startPoint y: 105, endPoint x: 288, endPoint y: 110, distance: 5.3
drag, startPoint x: 288, startPoint y: 110, endPoint x: 269, endPoint y: 118, distance: 19.7
click at [271, 119] on li "Ringen" at bounding box center [408, 123] width 335 height 10
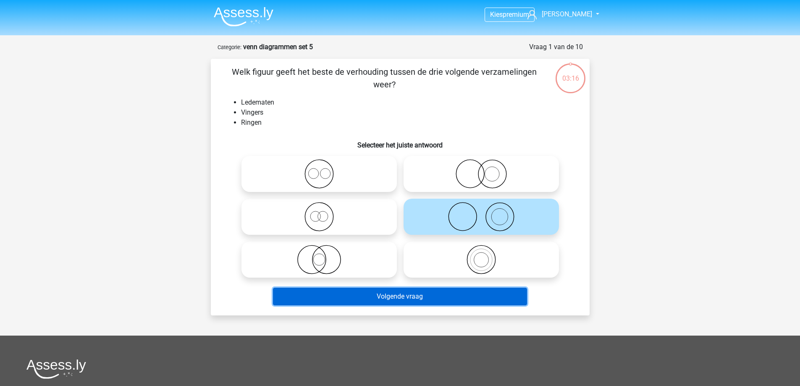
click at [377, 299] on button "Volgende vraag" at bounding box center [400, 297] width 254 height 18
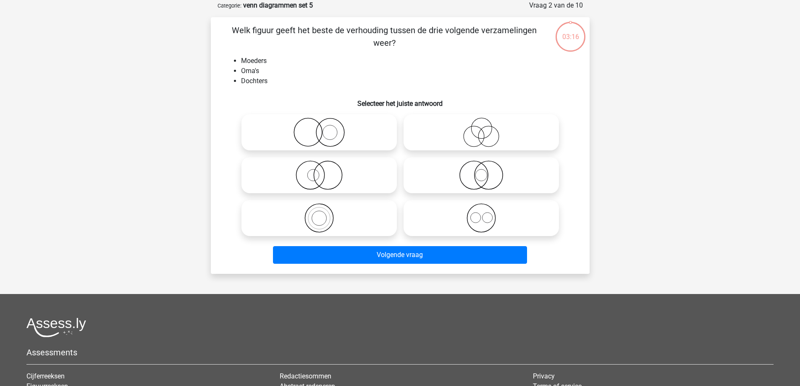
scroll to position [42, 0]
click at [329, 125] on icon at bounding box center [319, 131] width 149 height 29
click at [324, 125] on input "radio" at bounding box center [321, 124] width 5 height 5
radio input "true"
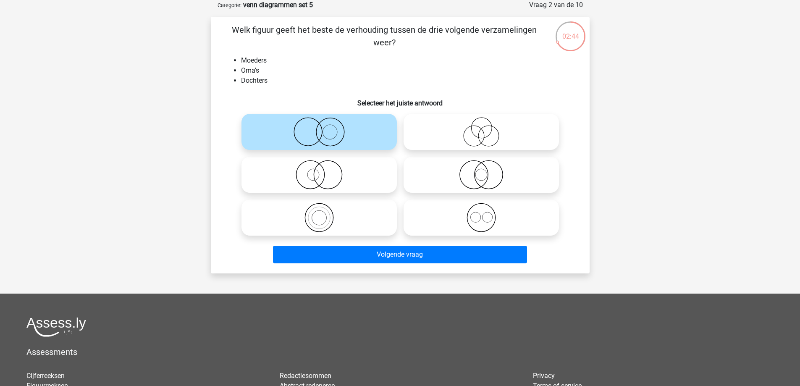
click at [331, 175] on icon at bounding box center [319, 174] width 149 height 29
click at [324, 170] on input "radio" at bounding box center [321, 167] width 5 height 5
radio input "true"
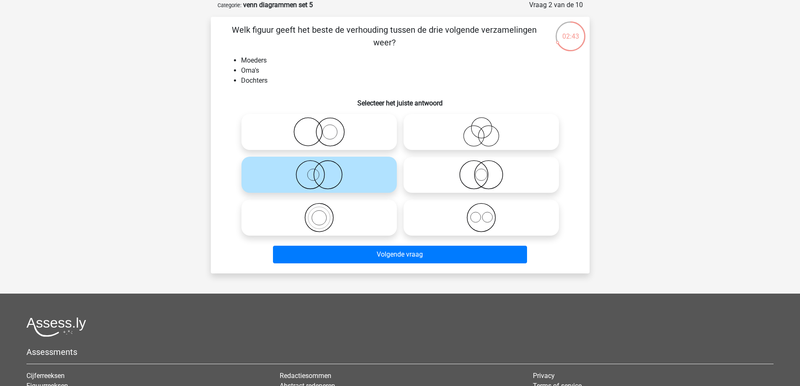
click at [327, 214] on icon at bounding box center [319, 217] width 149 height 29
click at [324, 213] on input "radio" at bounding box center [321, 210] width 5 height 5
radio input "true"
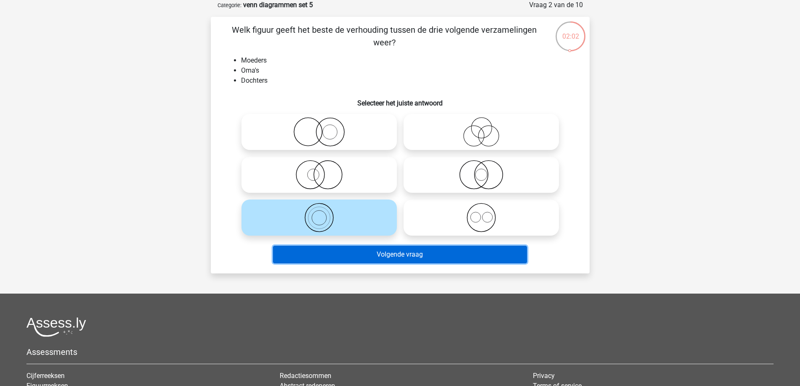
click at [378, 261] on button "Volgende vraag" at bounding box center [400, 255] width 254 height 18
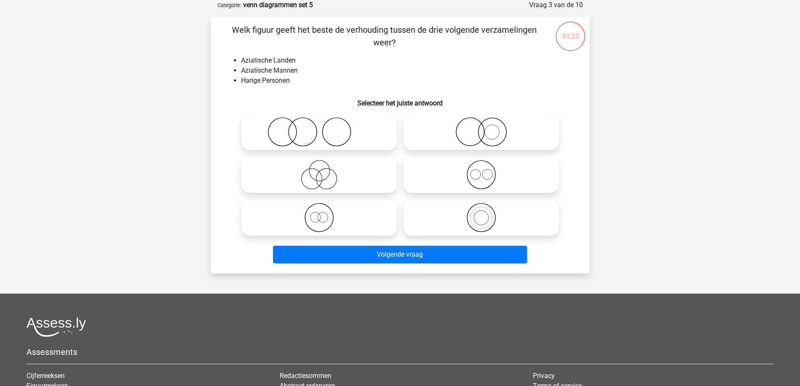
drag, startPoint x: 219, startPoint y: 45, endPoint x: 169, endPoint y: 58, distance: 51.6
click at [169, 58] on div "Kies premium [PERSON_NAME] [EMAIL_ADDRESS][DOMAIN_NAME]" at bounding box center [400, 236] width 800 height 557
drag, startPoint x: 426, startPoint y: 142, endPoint x: 408, endPoint y: 140, distance: 18.6
drag, startPoint x: 408, startPoint y: 140, endPoint x: 375, endPoint y: 136, distance: 33.1
drag, startPoint x: 375, startPoint y: 136, endPoint x: 273, endPoint y: 141, distance: 102.2
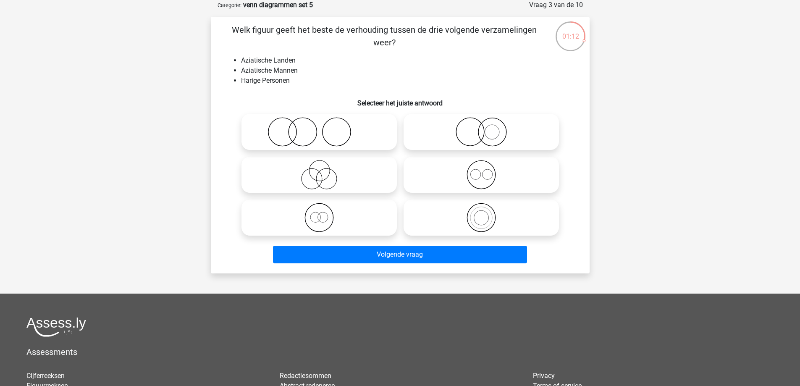
drag, startPoint x: 273, startPoint y: 141, endPoint x: 285, endPoint y: 111, distance: 32.4
click at [287, 106] on h6 "Selecteer het juiste antwoord" at bounding box center [400, 99] width 352 height 15
click at [311, 127] on icon at bounding box center [319, 131] width 149 height 29
click at [319, 127] on input "radio" at bounding box center [321, 124] width 5 height 5
radio input "true"
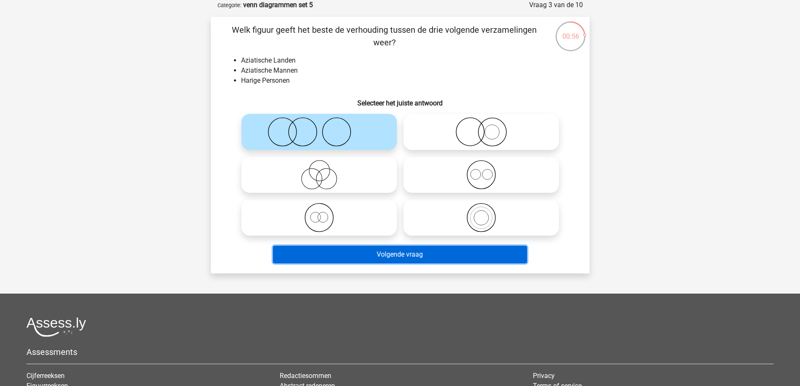
click at [406, 250] on button "Volgende vraag" at bounding box center [400, 255] width 254 height 18
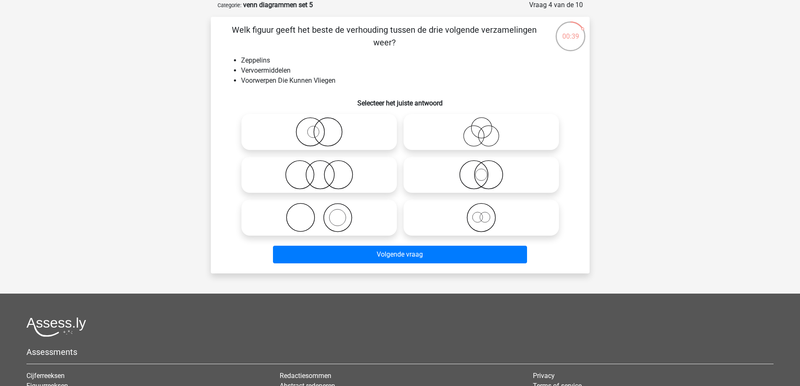
click at [447, 134] on icon at bounding box center [481, 131] width 149 height 29
click at [481, 128] on input "radio" at bounding box center [483, 124] width 5 height 5
radio input "true"
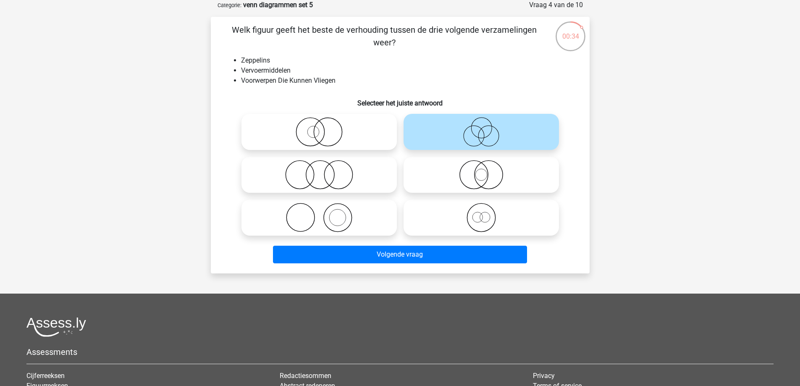
click at [431, 85] on li "Voorwerpen Die Kunnen Vliegen" at bounding box center [408, 81] width 335 height 10
click at [379, 144] on icon at bounding box center [319, 131] width 149 height 29
click at [324, 128] on input "radio" at bounding box center [321, 124] width 5 height 5
radio input "true"
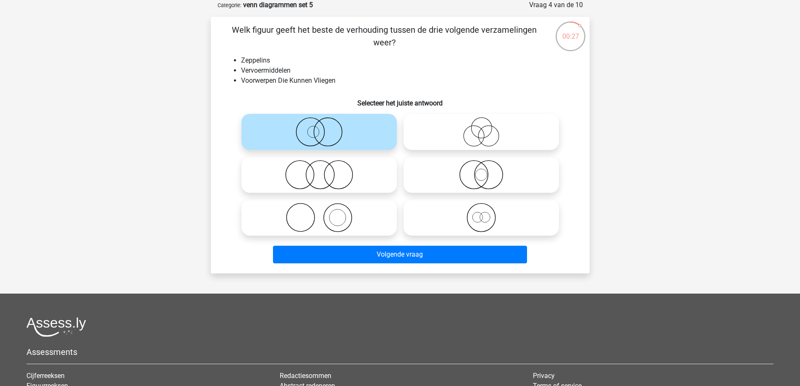
click at [495, 172] on icon at bounding box center [481, 174] width 149 height 29
click at [487, 170] on input "radio" at bounding box center [483, 167] width 5 height 5
radio input "true"
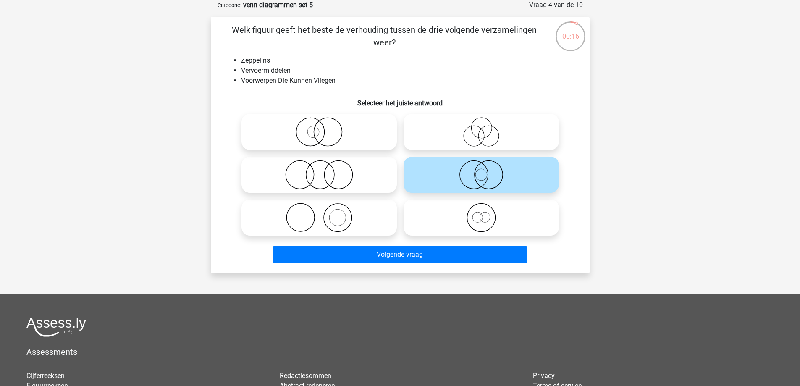
drag, startPoint x: 471, startPoint y: 175, endPoint x: 450, endPoint y: 173, distance: 21.1
click at [450, 173] on icon at bounding box center [481, 174] width 149 height 29
click at [481, 170] on input "radio" at bounding box center [483, 167] width 5 height 5
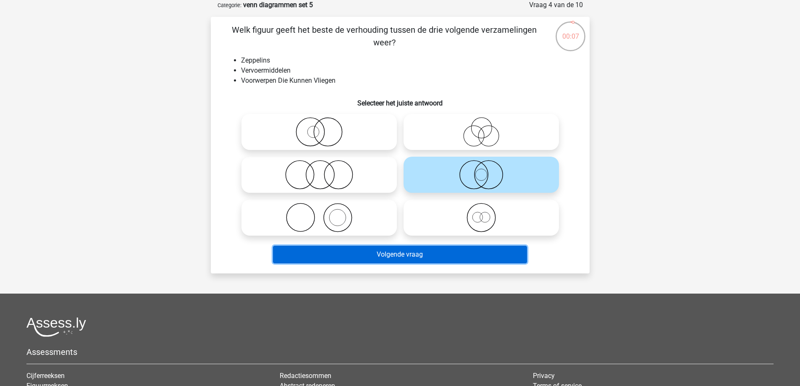
click at [438, 249] on button "Volgende vraag" at bounding box center [400, 255] width 254 height 18
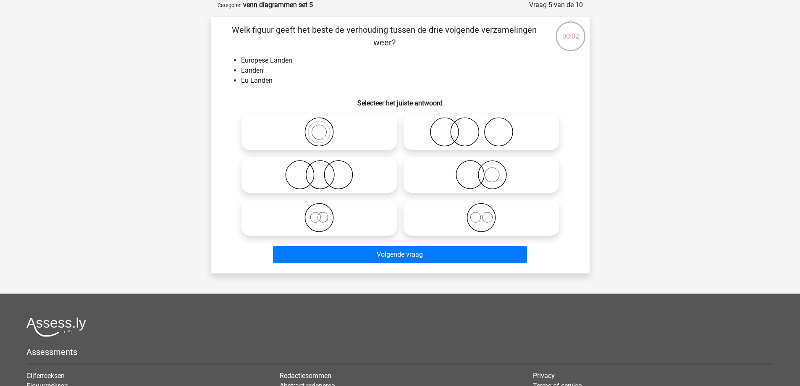
click at [339, 125] on icon at bounding box center [319, 131] width 149 height 29
click at [324, 125] on input "radio" at bounding box center [321, 124] width 5 height 5
radio input "true"
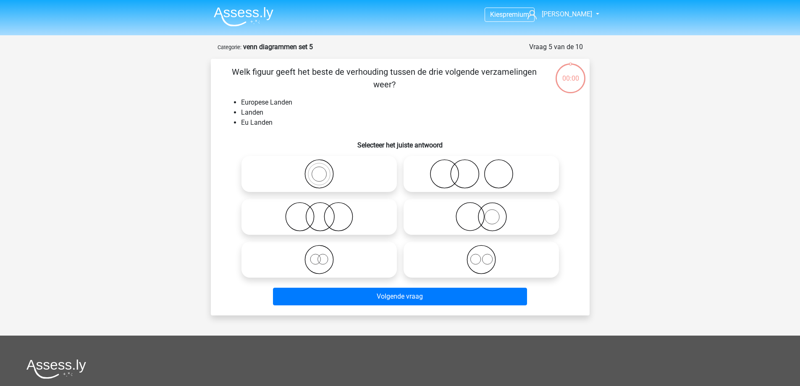
scroll to position [42, 0]
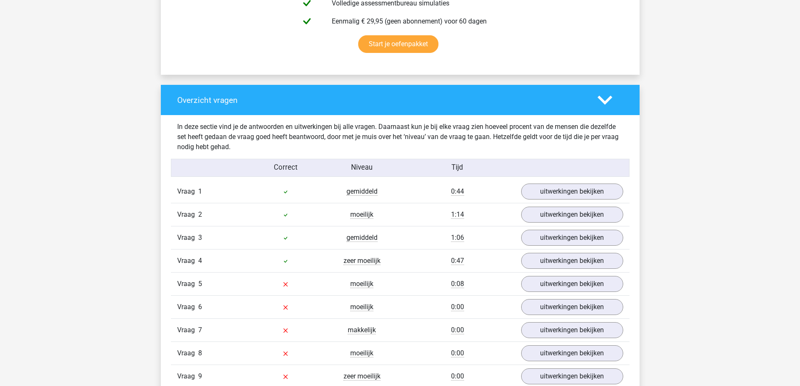
scroll to position [594, 0]
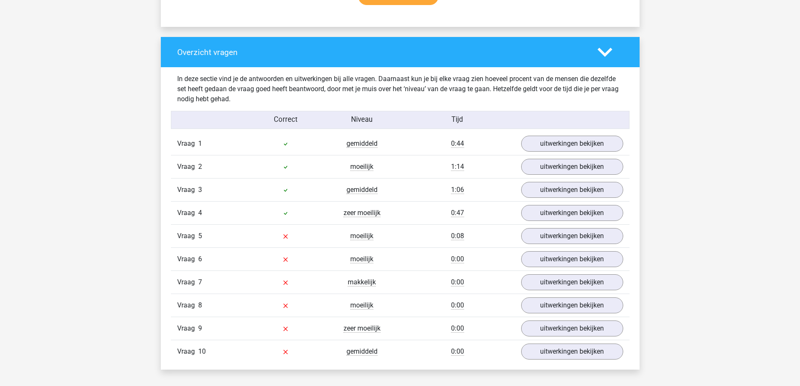
click at [560, 246] on div "Vraag 5 moeilijk 0:08 uitwerkingen bekijken" at bounding box center [400, 235] width 458 height 23
click at [560, 243] on link "uitwerkingen bekijken" at bounding box center [571, 236] width 117 height 18
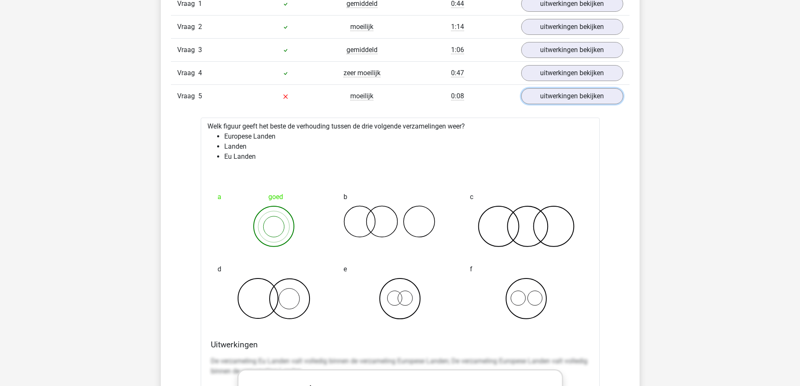
scroll to position [761, 0]
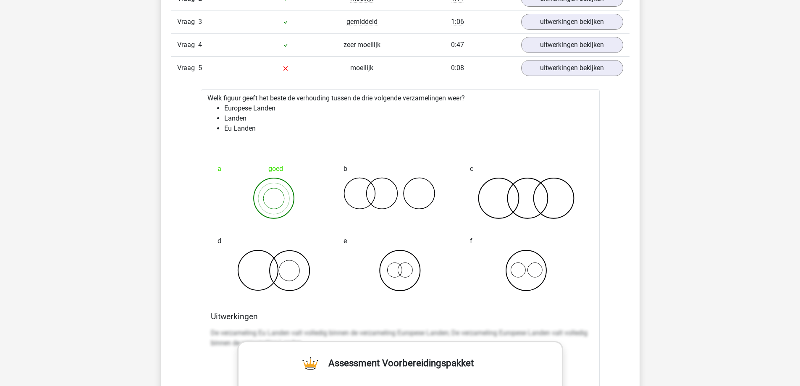
click at [271, 196] on icon at bounding box center [273, 198] width 113 height 42
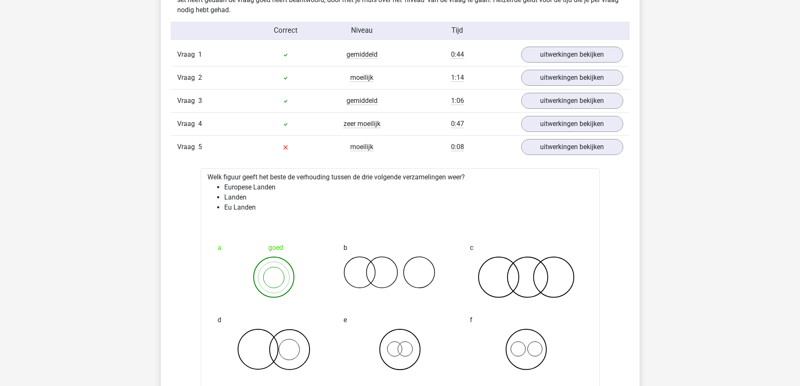
scroll to position [720, 0]
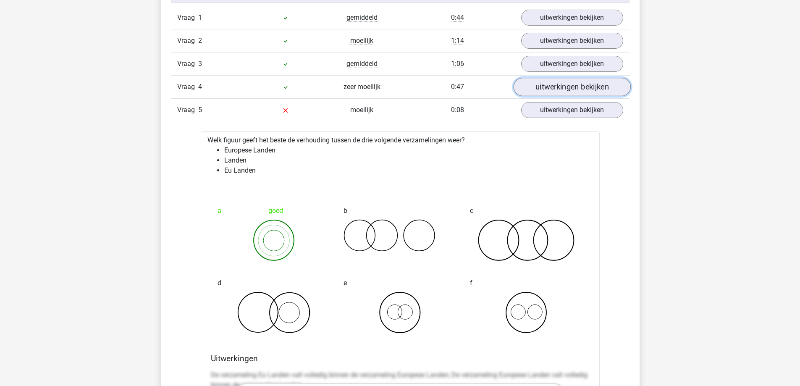
click at [577, 85] on link "uitwerkingen bekijken" at bounding box center [571, 87] width 117 height 18
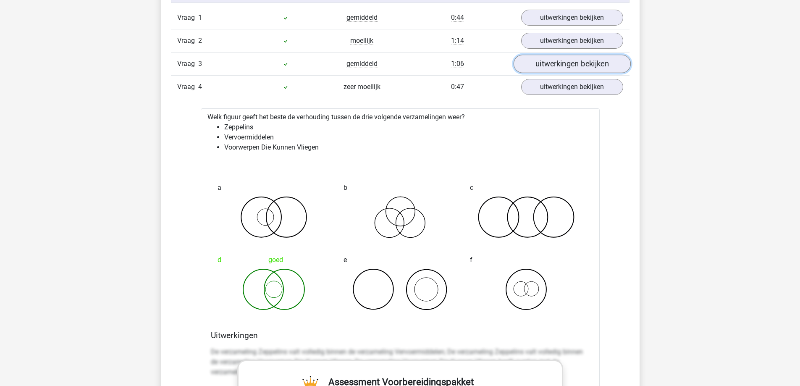
click at [573, 60] on link "uitwerkingen bekijken" at bounding box center [571, 64] width 117 height 18
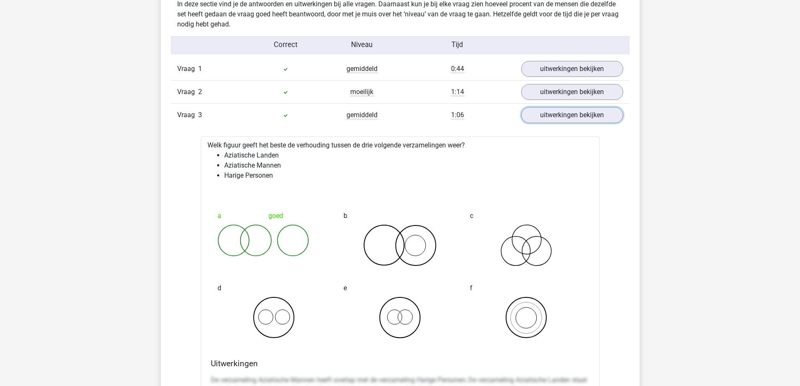
scroll to position [636, 0]
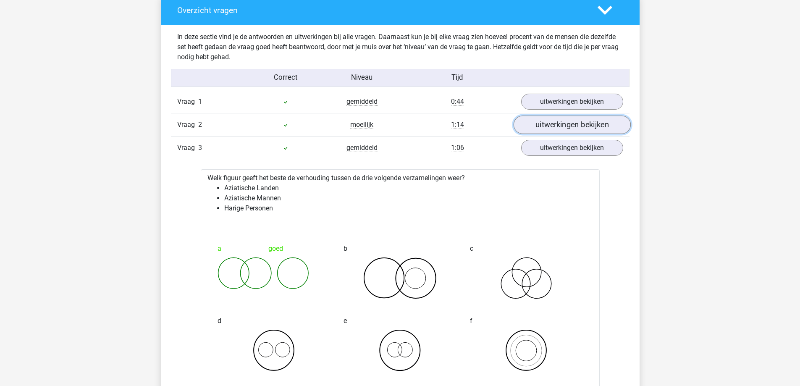
click at [576, 122] on link "uitwerkingen bekijken" at bounding box center [571, 125] width 117 height 18
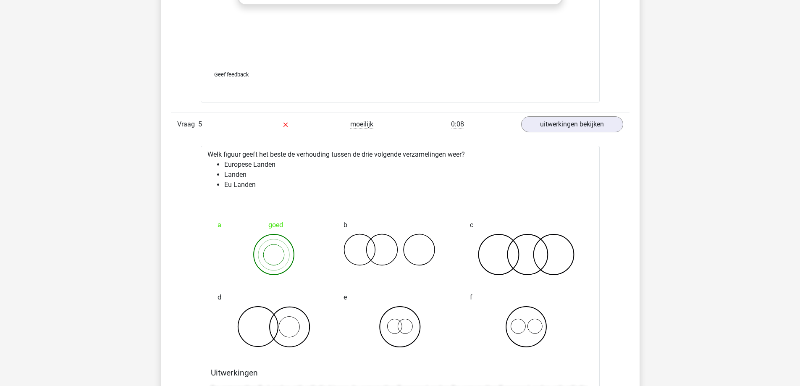
scroll to position [2357, 0]
